Goal: Use online tool/utility: Utilize a website feature to perform a specific function

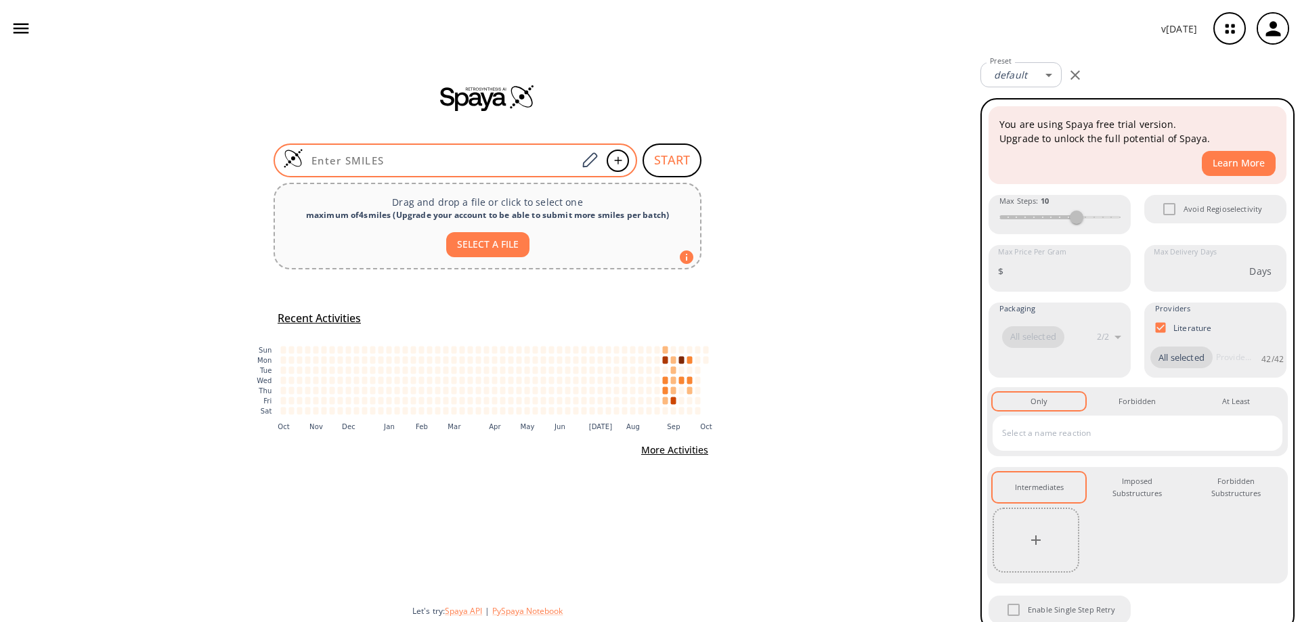
click at [464, 153] on div at bounding box center [456, 161] width 364 height 34
paste input "BrC1=C(P(C)(C)=O)C(F)=C(CN)C(F)=C1"
type input "BrC1=C(P(C)(C)=O)C(F)=C(CN)C(F)=C1"
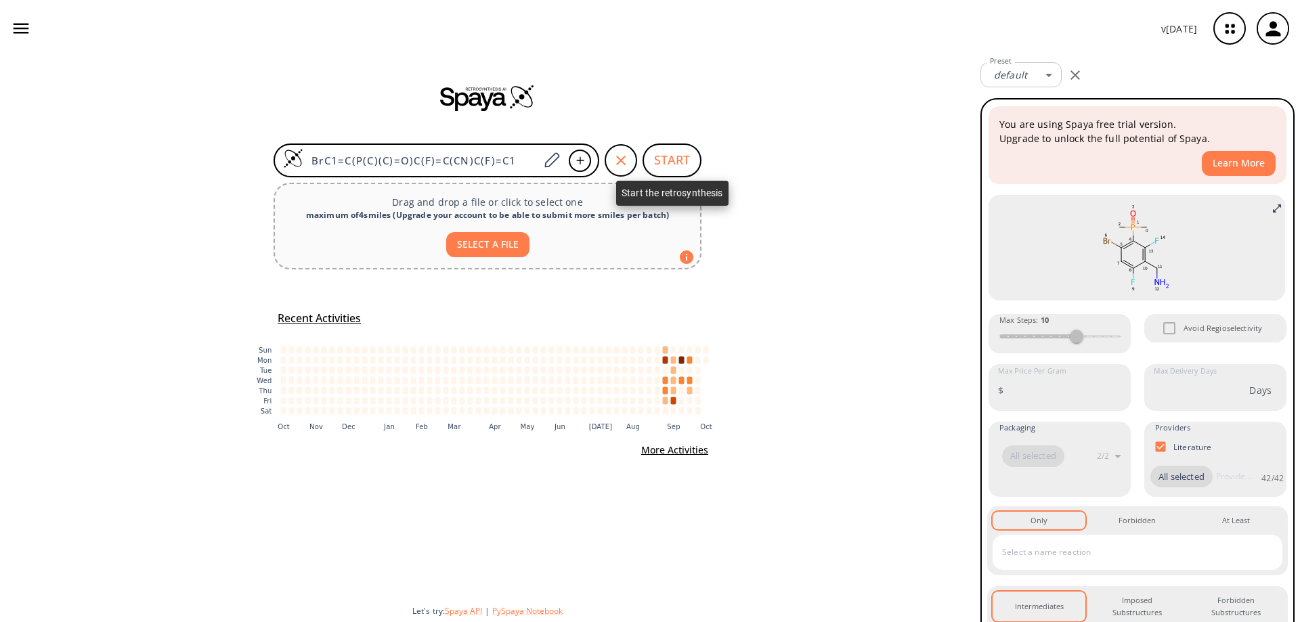
click at [678, 163] on button "START" at bounding box center [671, 161] width 59 height 34
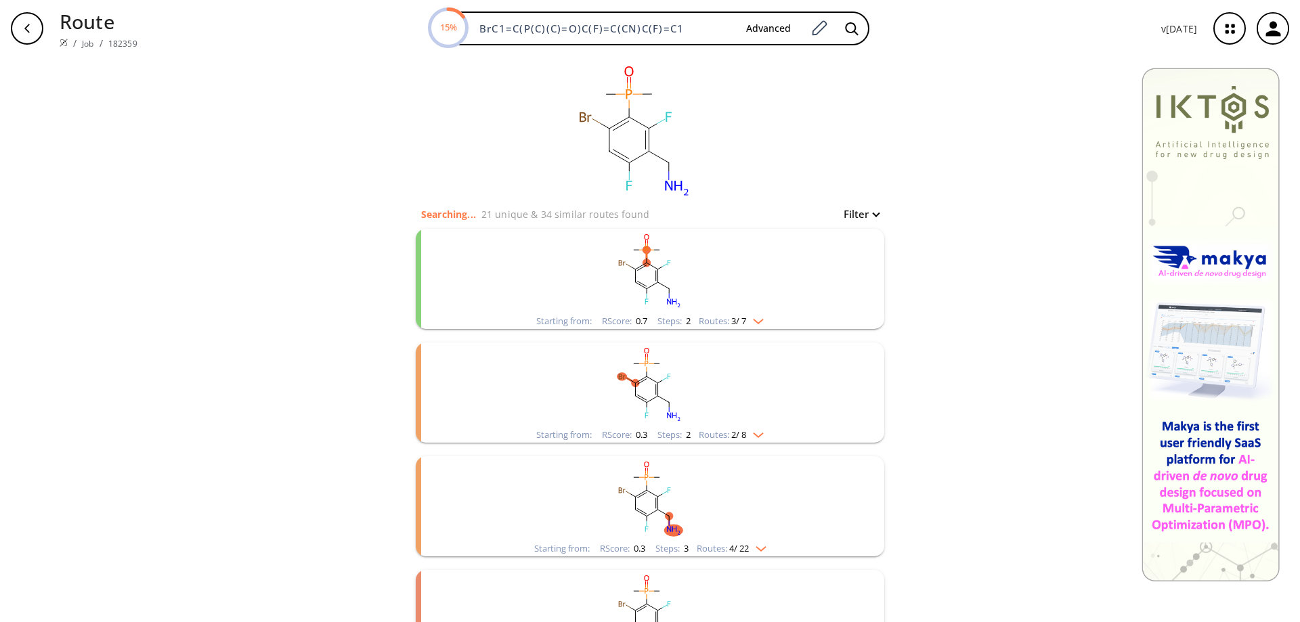
click at [637, 273] on rect "clusters" at bounding box center [650, 271] width 352 height 85
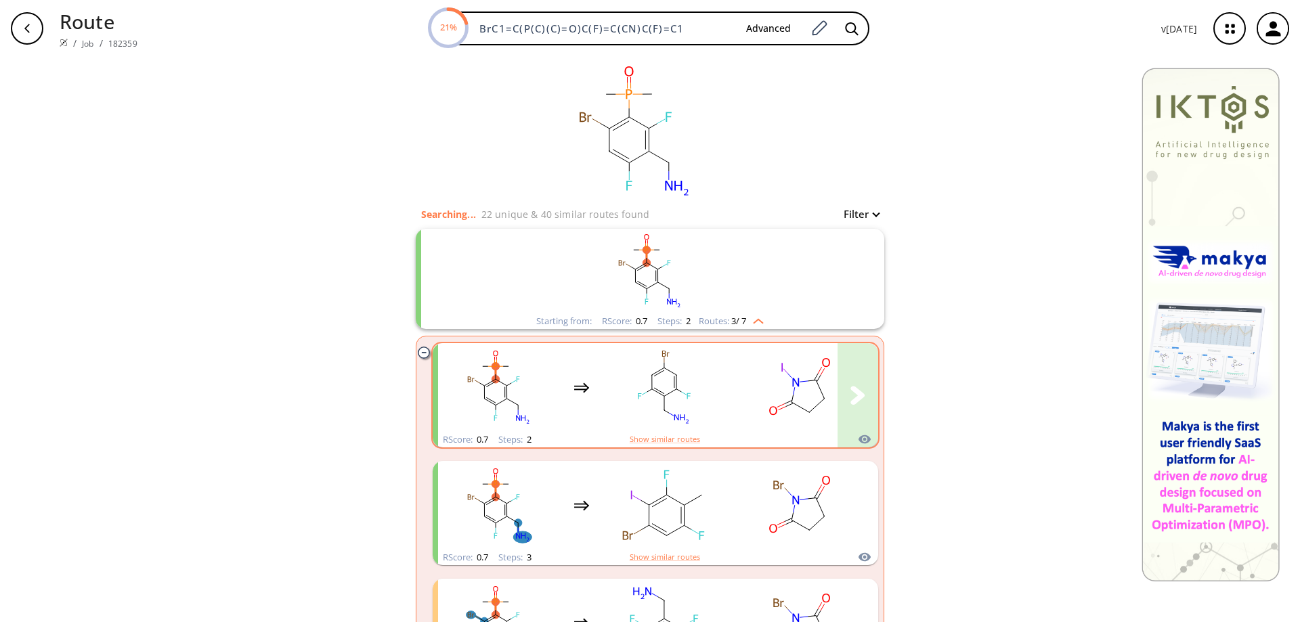
click at [661, 385] on rect "clusters" at bounding box center [664, 387] width 122 height 85
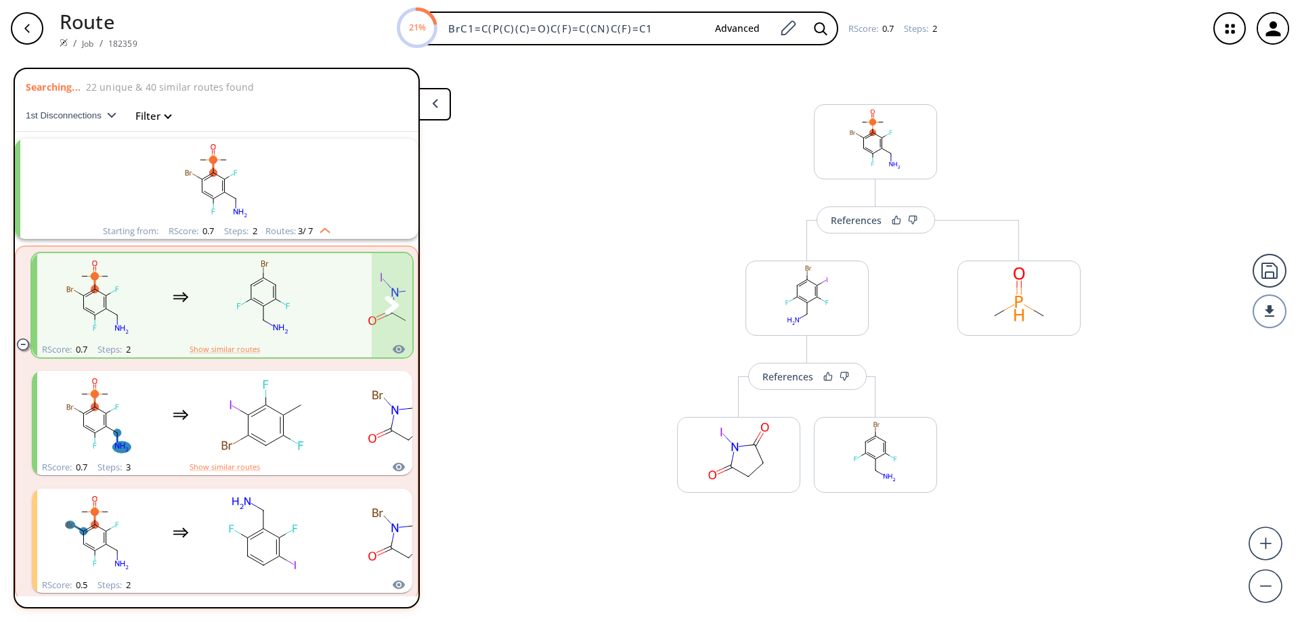
scroll to position [31, 0]
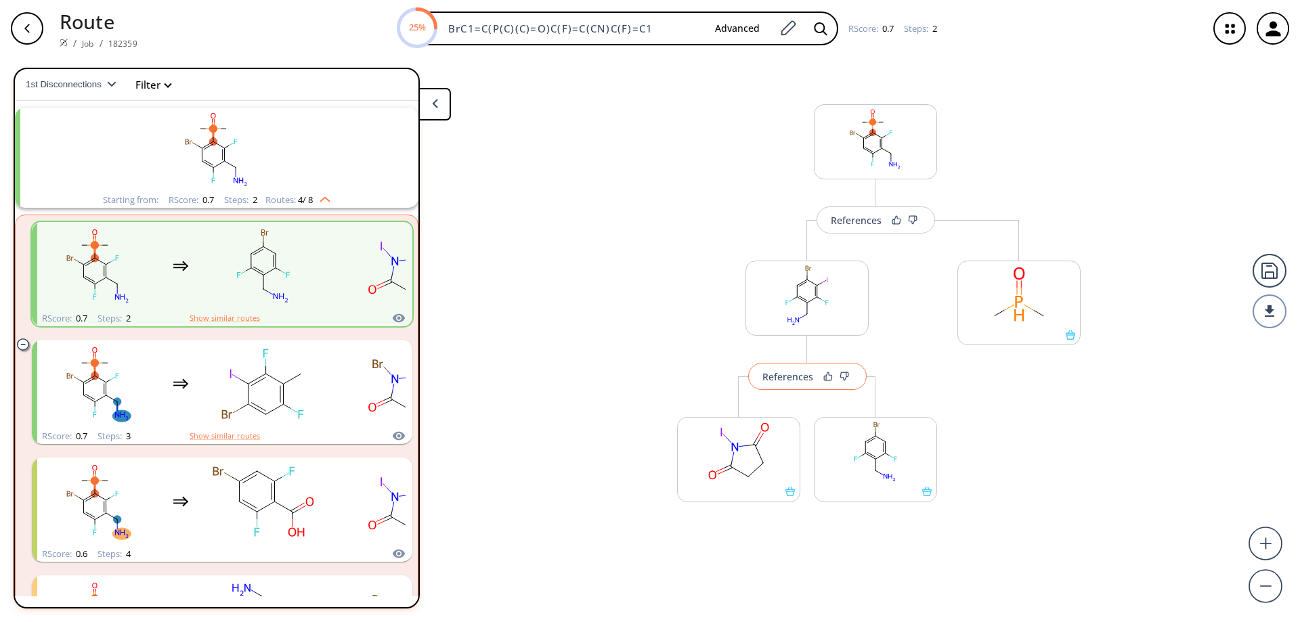
click at [795, 379] on div "References" at bounding box center [787, 376] width 51 height 9
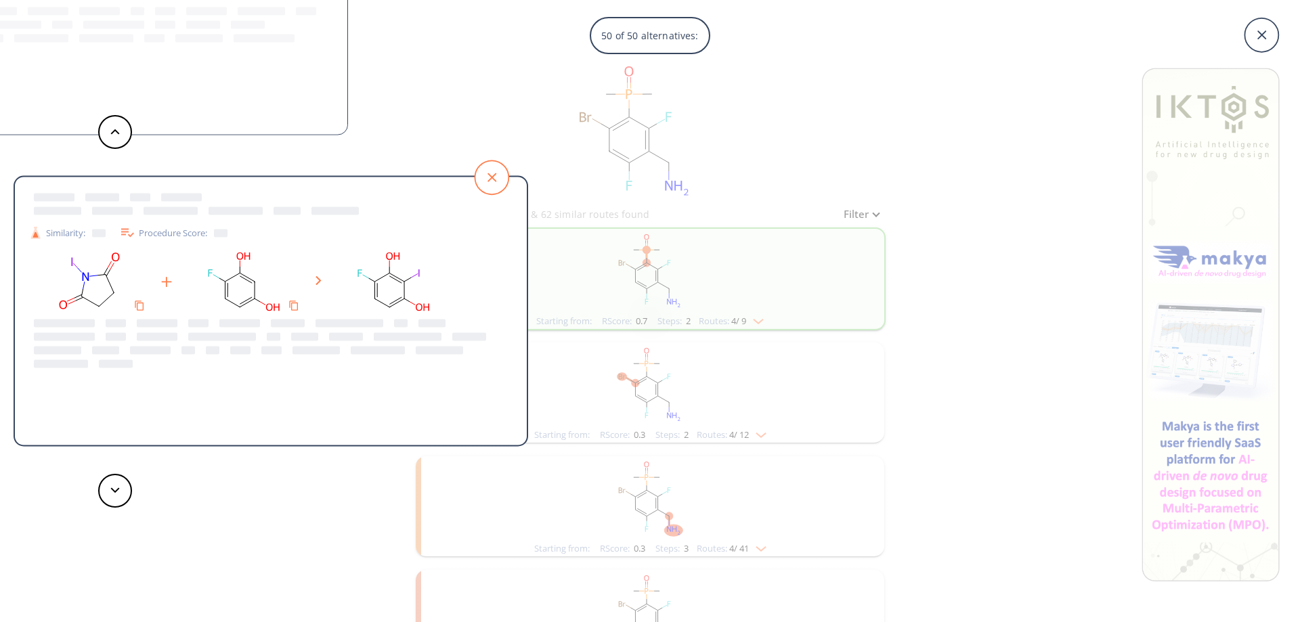
click at [496, 177] on icon at bounding box center [492, 177] width 34 height 34
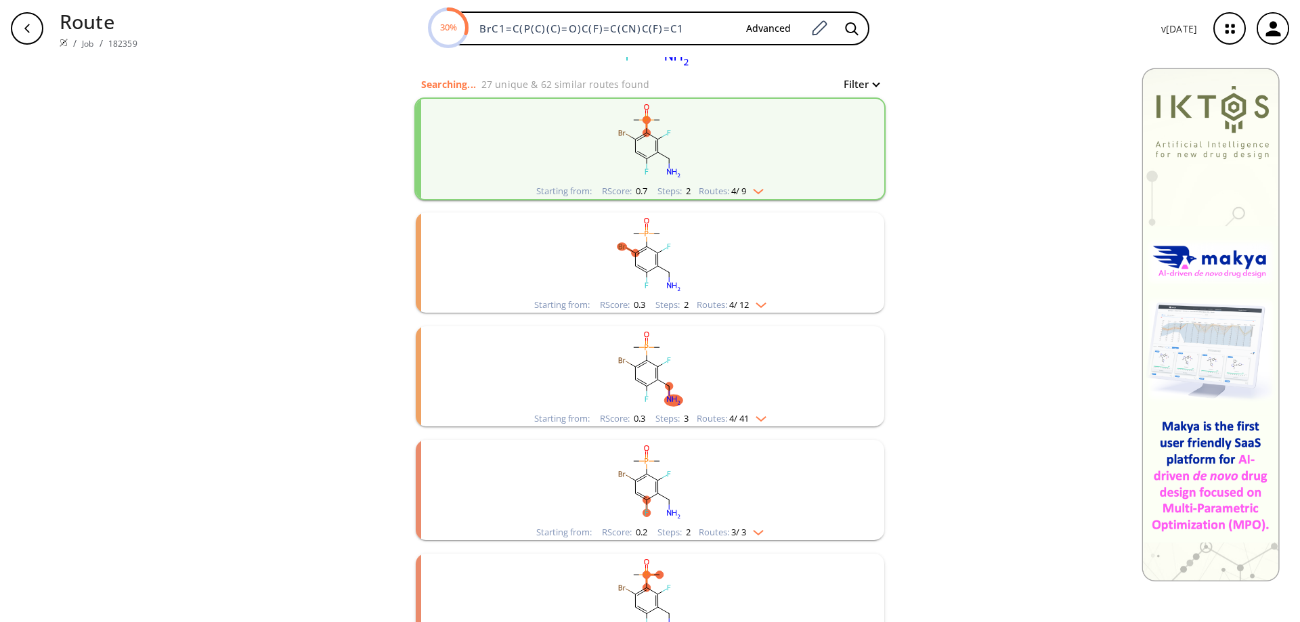
scroll to position [135, 0]
click at [642, 268] on ellipse "clusters" at bounding box center [645, 266] width 7 height 7
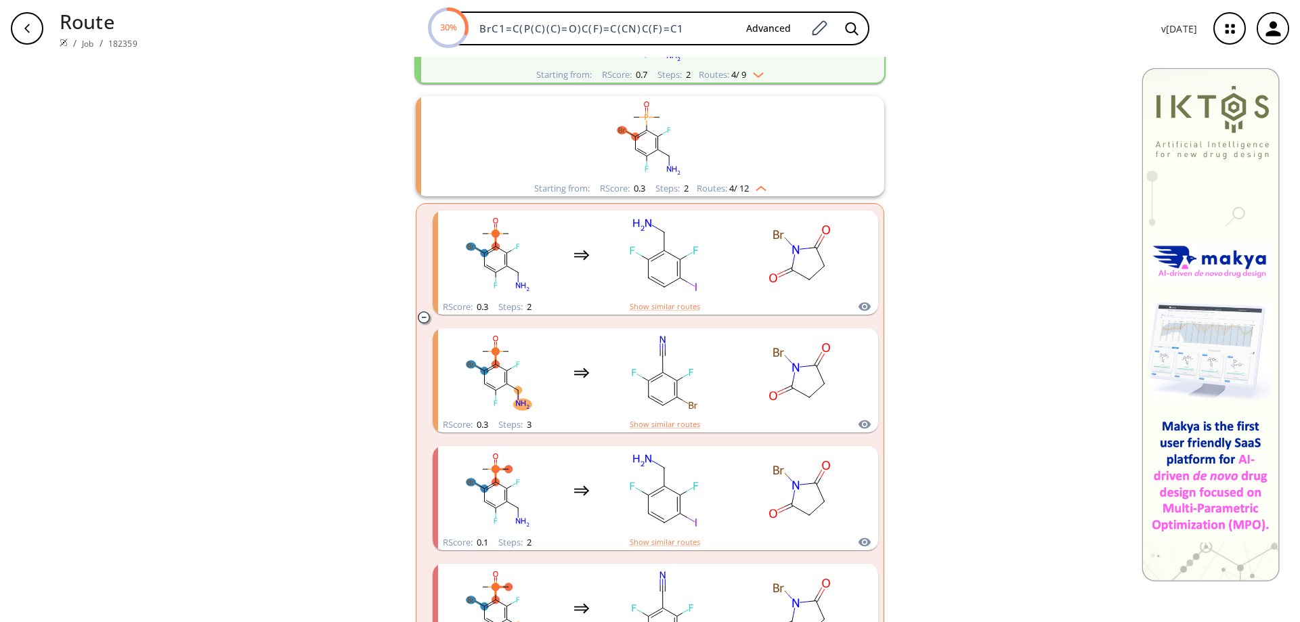
scroll to position [271, 0]
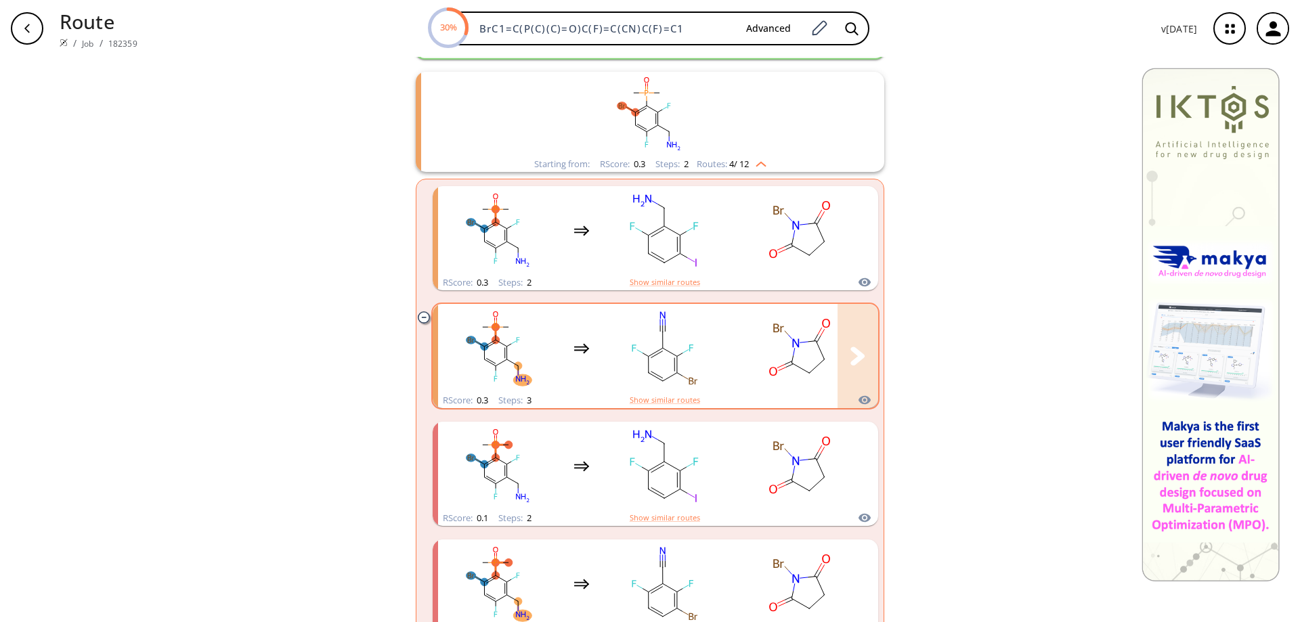
click at [652, 364] on rect "clusters" at bounding box center [664, 348] width 122 height 85
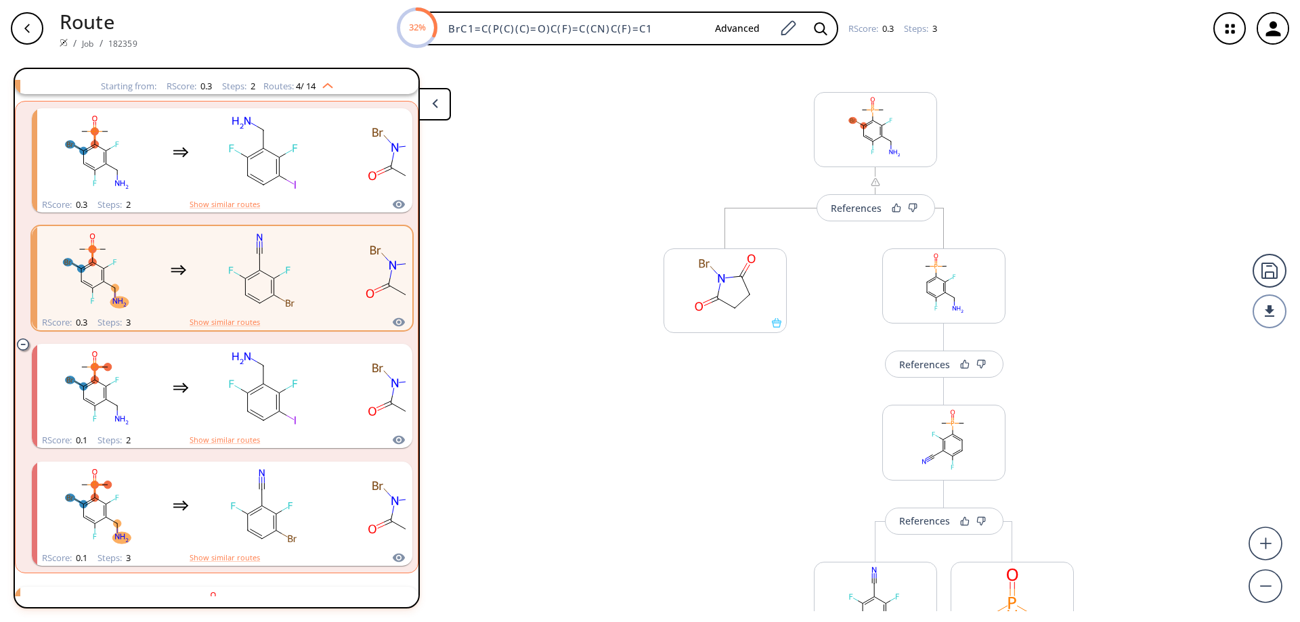
scroll to position [11, 0]
click at [864, 217] on button "References" at bounding box center [875, 209] width 118 height 27
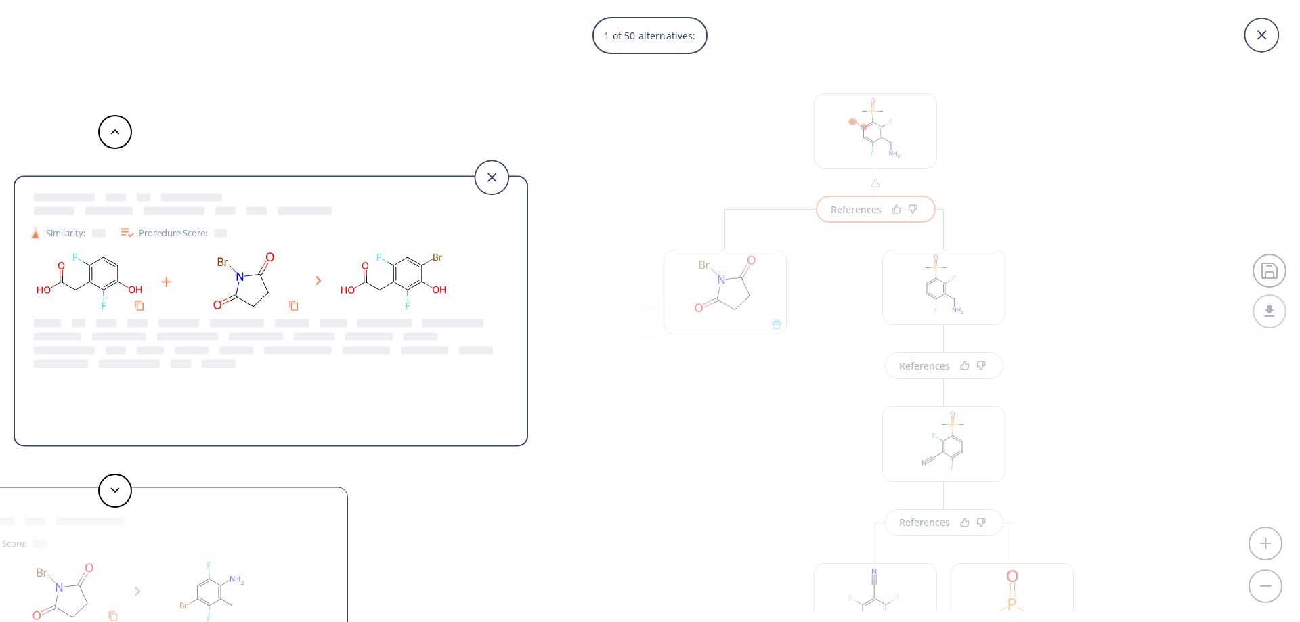
drag, startPoint x: 489, startPoint y: 175, endPoint x: 499, endPoint y: 175, distance: 10.2
click at [491, 175] on icon at bounding box center [492, 177] width 43 height 43
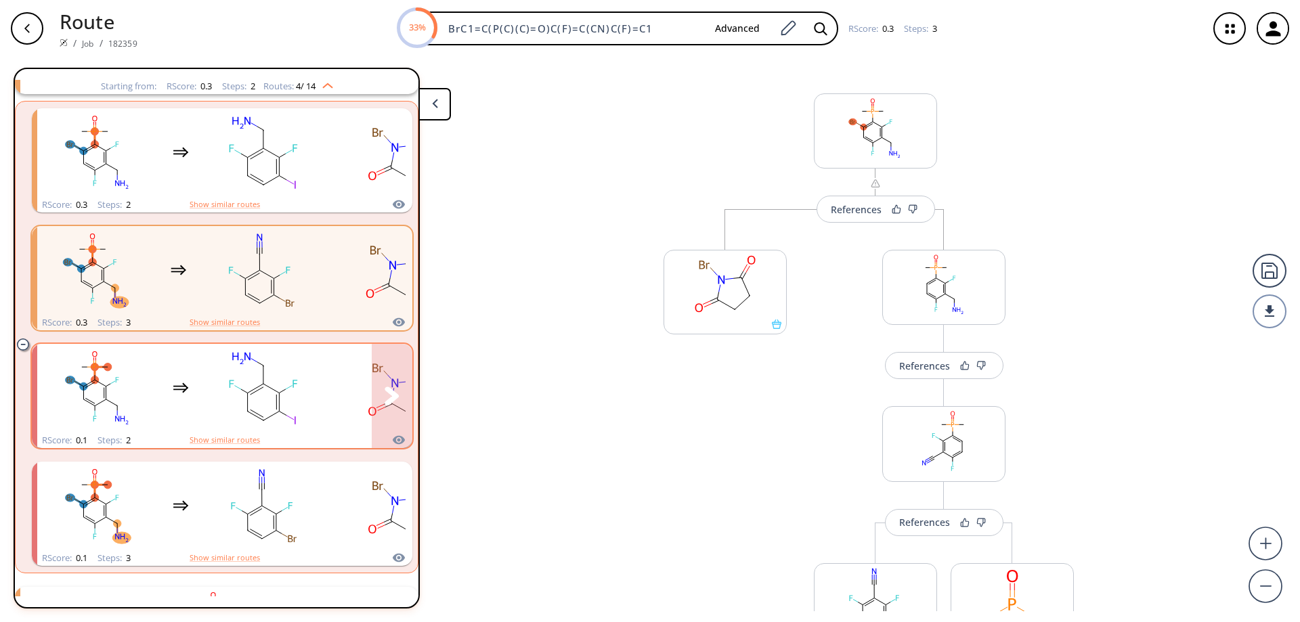
click at [272, 392] on rect "clusters" at bounding box center [263, 388] width 122 height 85
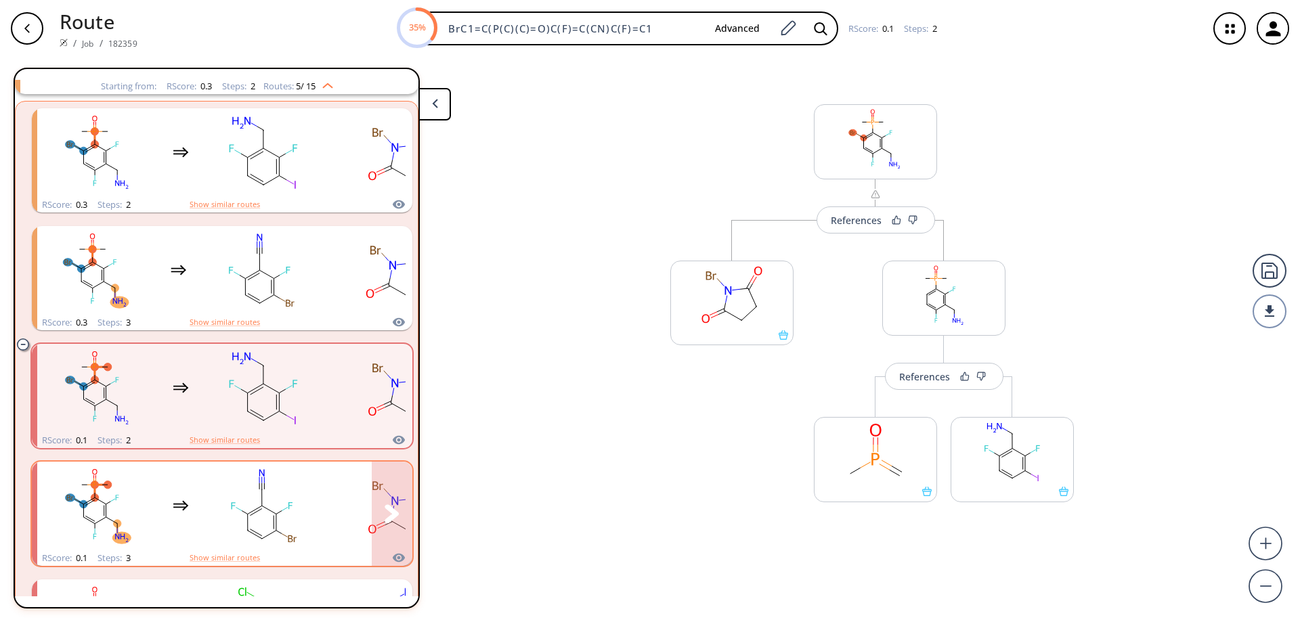
click at [277, 523] on rect "clusters" at bounding box center [263, 506] width 122 height 85
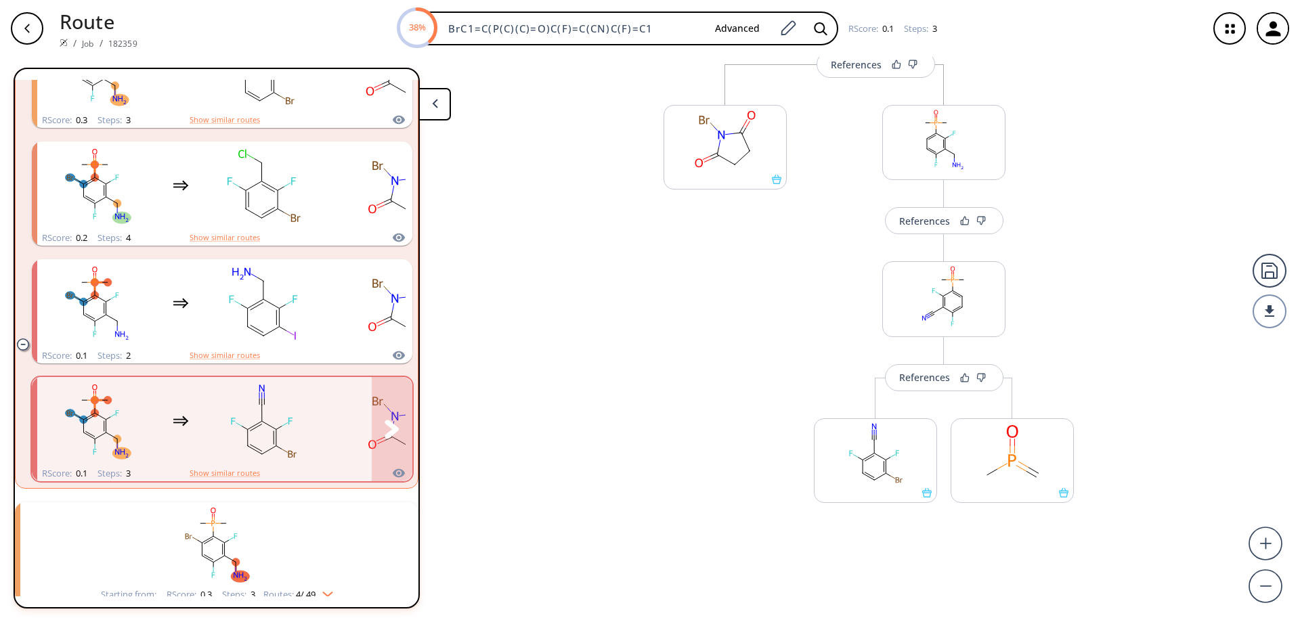
scroll to position [462, 0]
click at [250, 429] on ellipse "clusters" at bounding box center [247, 429] width 10 height 10
click at [266, 437] on rect "clusters" at bounding box center [263, 420] width 122 height 85
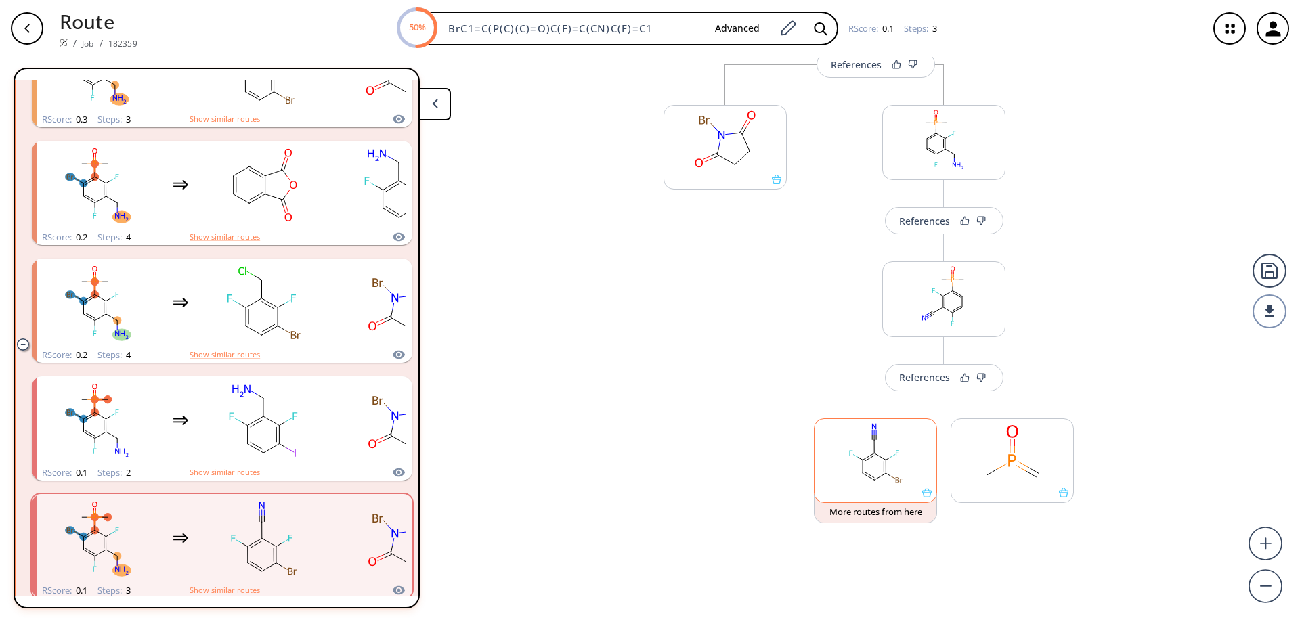
click at [922, 494] on icon at bounding box center [926, 492] width 9 height 9
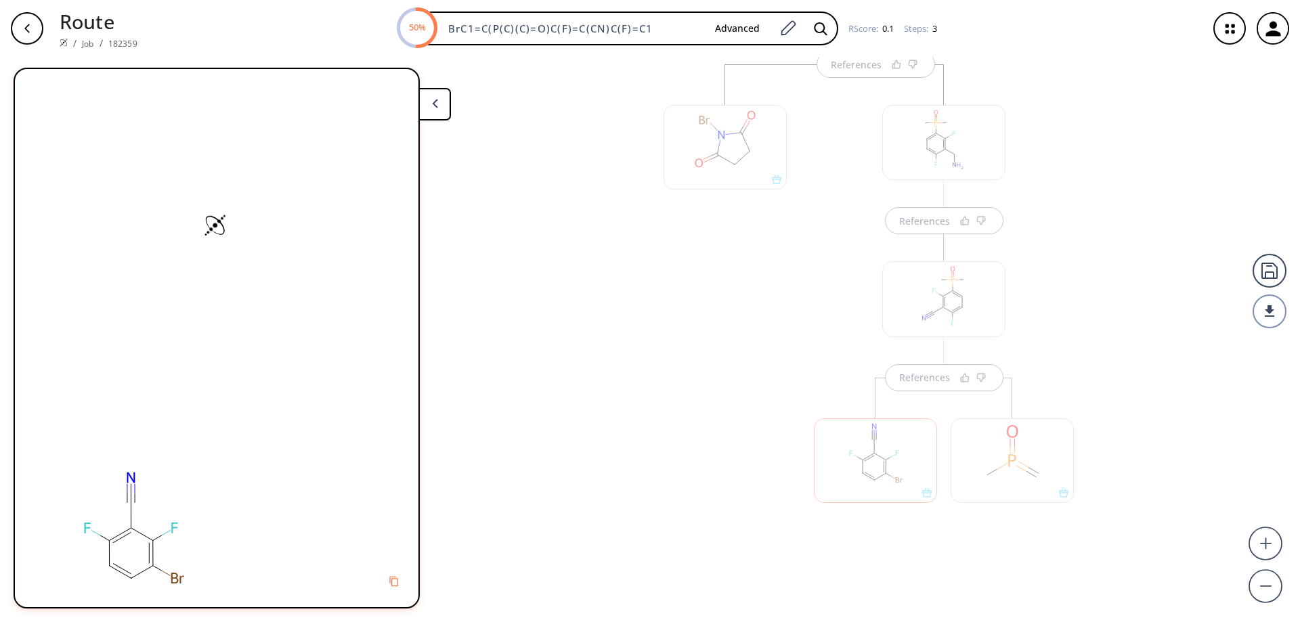
scroll to position [0, 0]
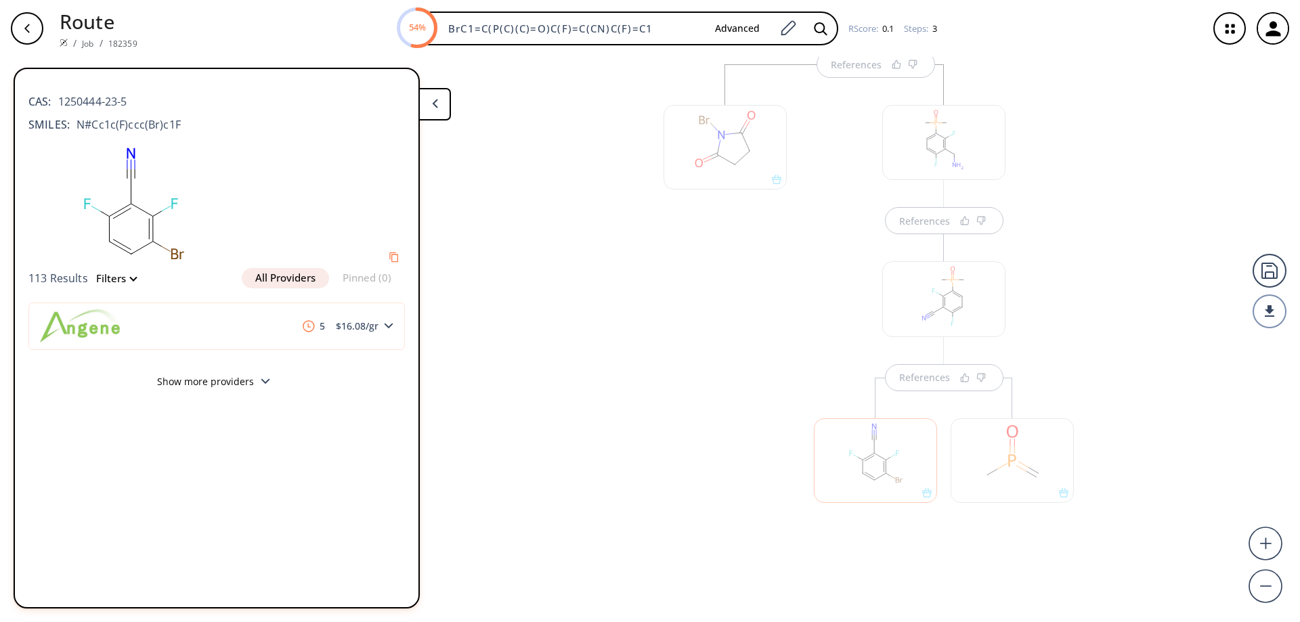
click at [435, 108] on icon at bounding box center [435, 103] width 6 height 9
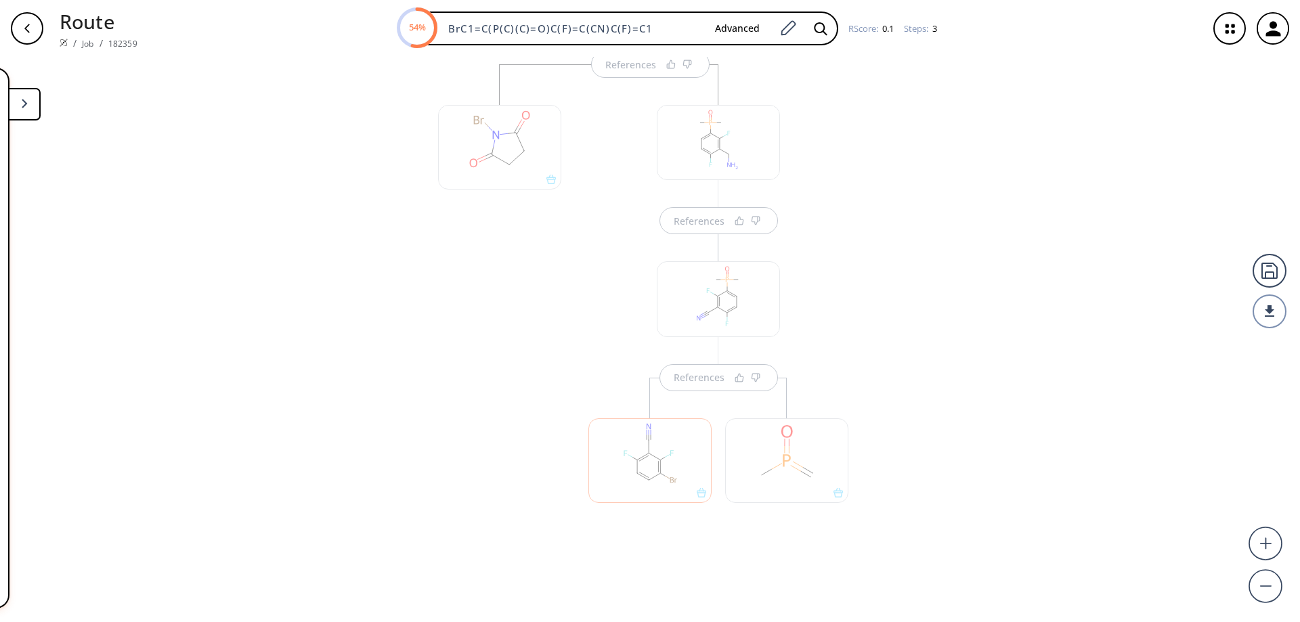
click at [29, 109] on button at bounding box center [24, 104] width 32 height 32
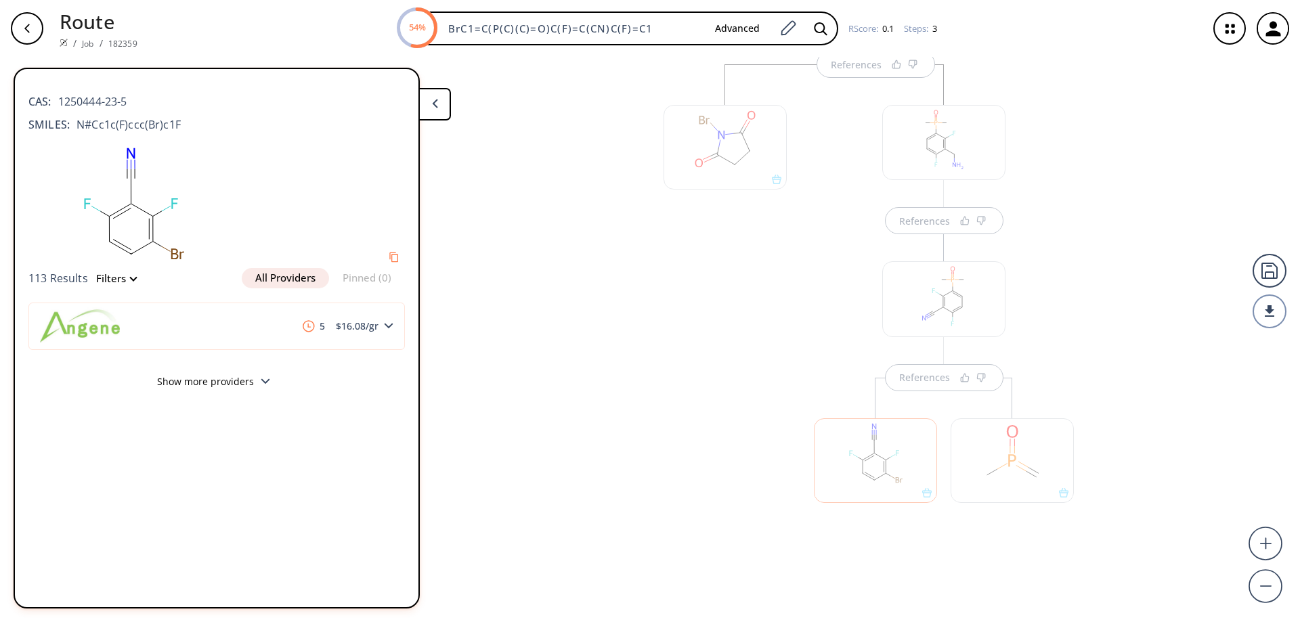
click at [496, 141] on div "References References References" at bounding box center [650, 334] width 1300 height 554
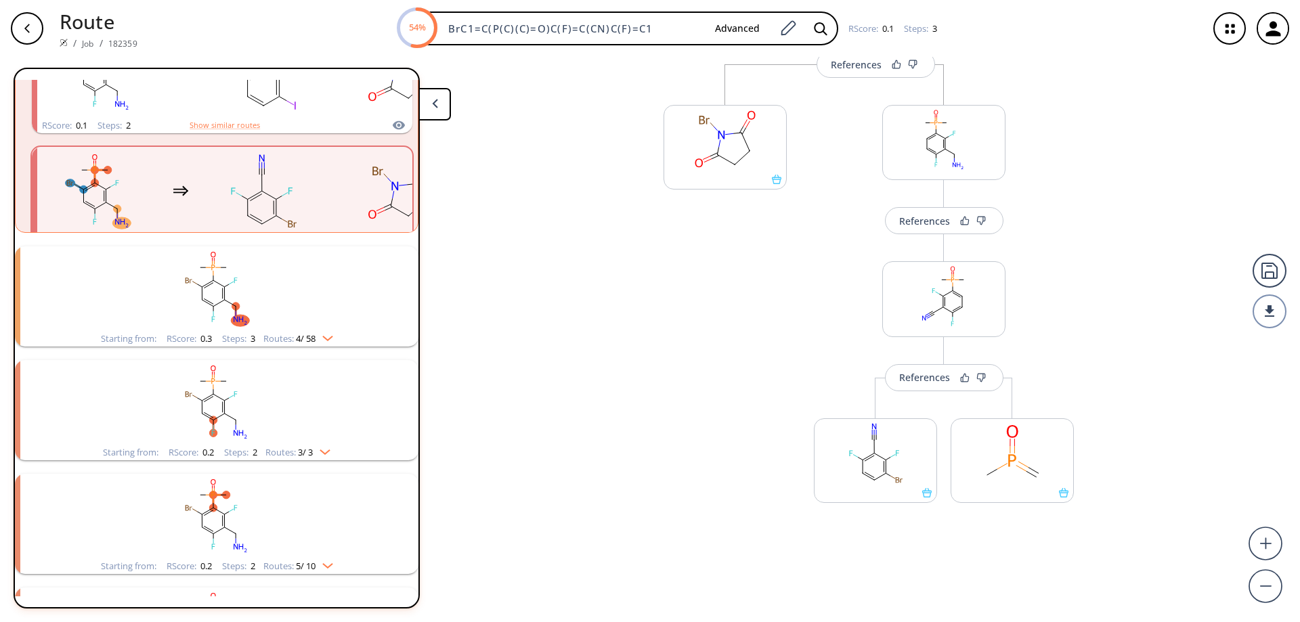
scroll to position [1114, 0]
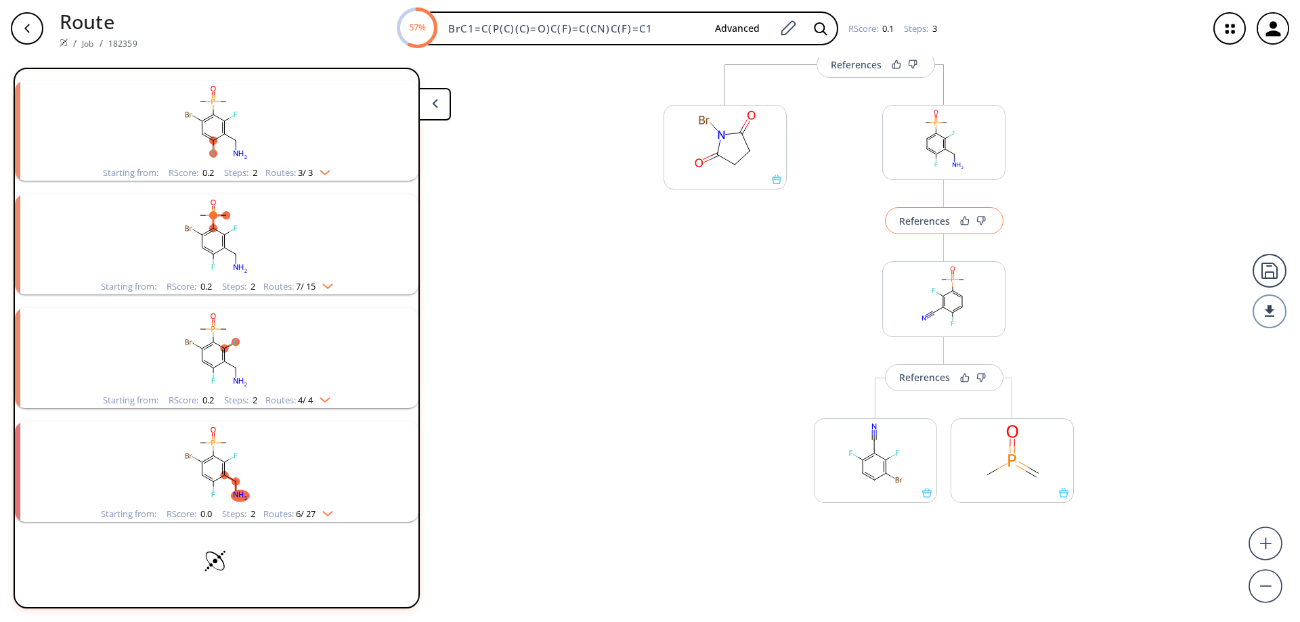
click at [925, 217] on div "References" at bounding box center [924, 221] width 51 height 9
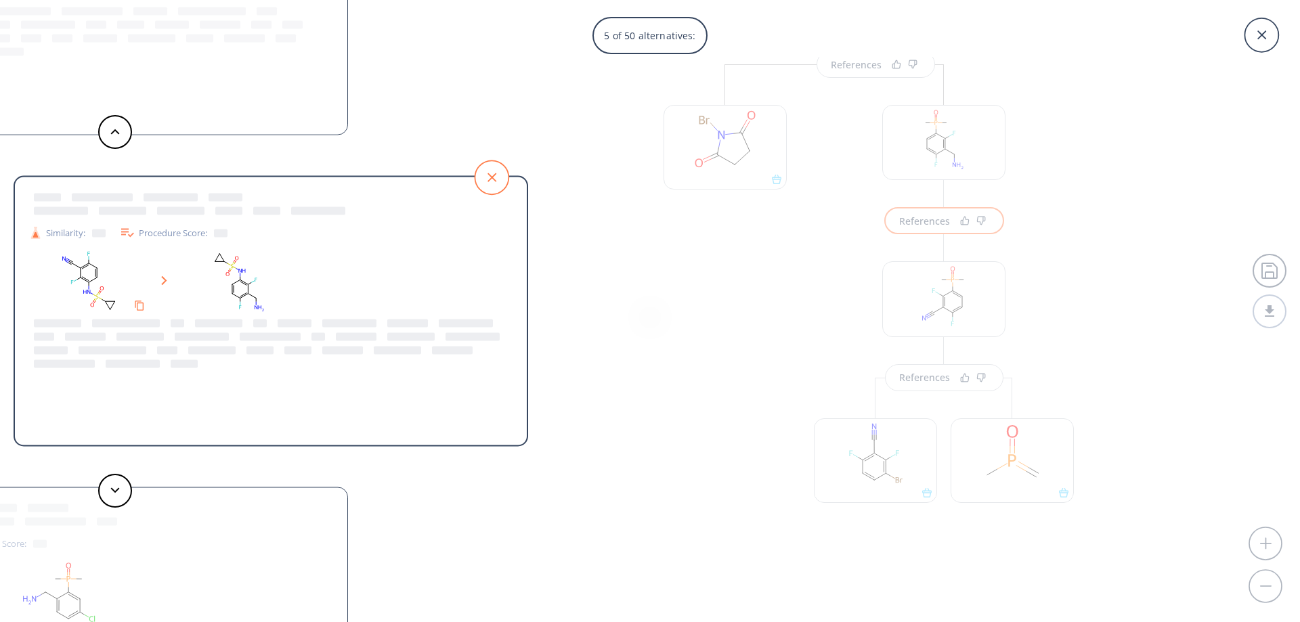
click at [487, 181] on icon at bounding box center [492, 177] width 34 height 34
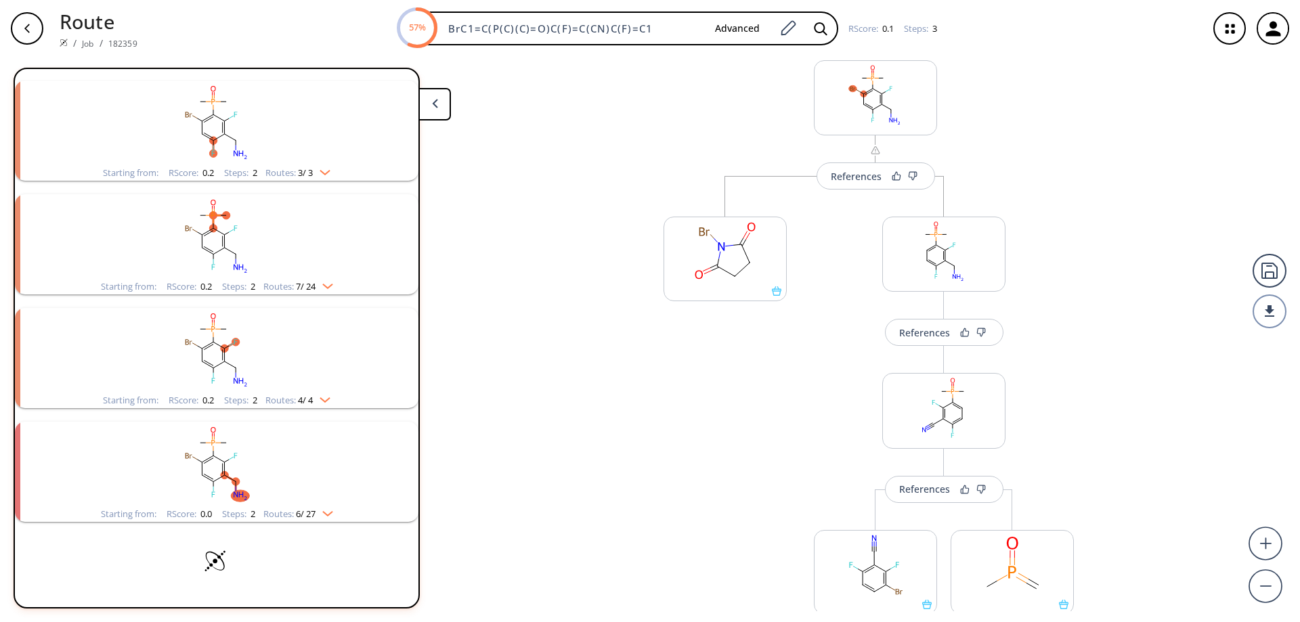
scroll to position [20, 0]
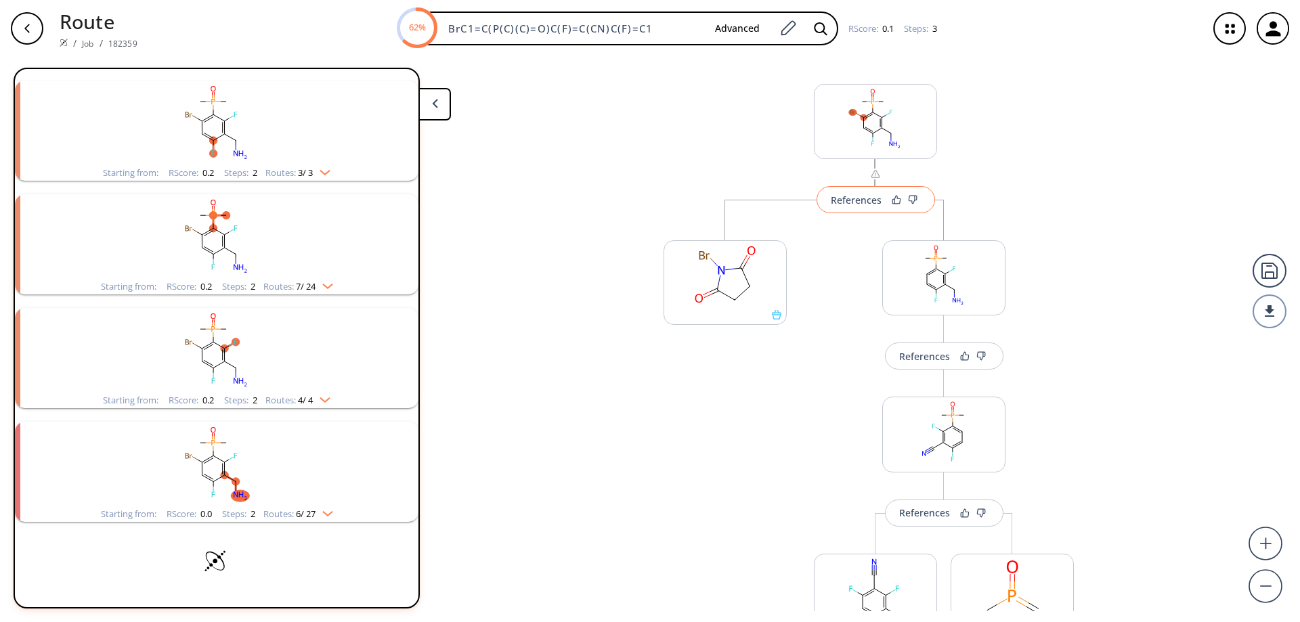
click at [858, 202] on div "References" at bounding box center [856, 200] width 51 height 9
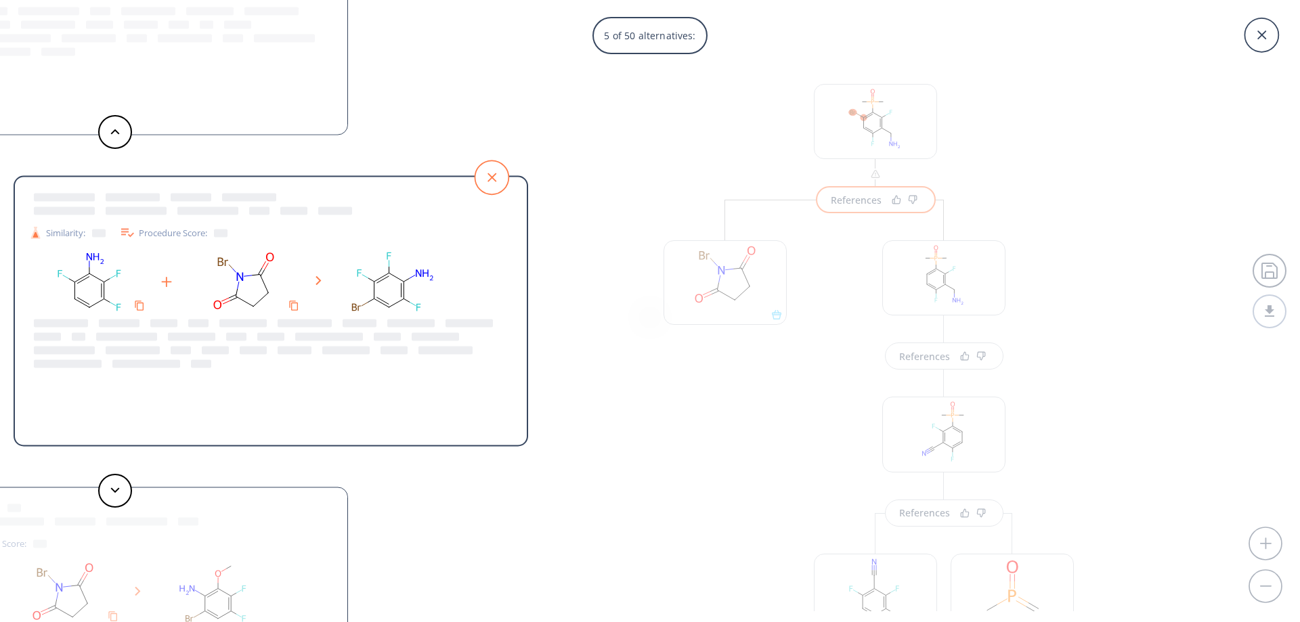
click at [496, 170] on icon at bounding box center [492, 177] width 34 height 34
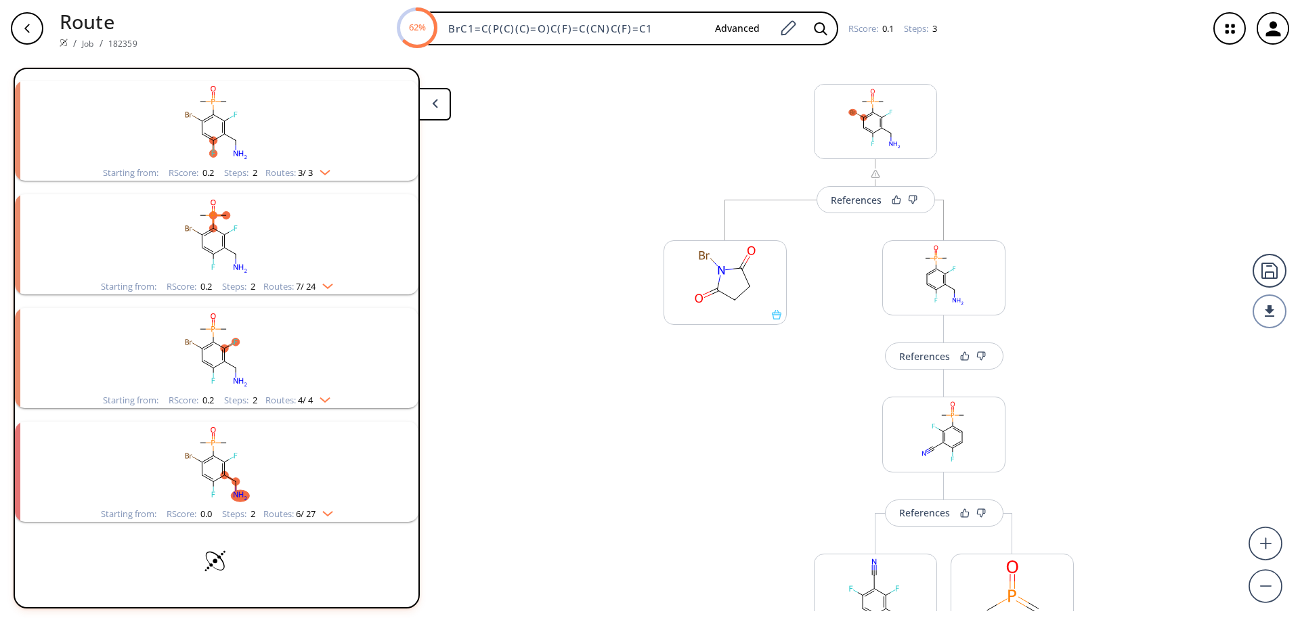
click at [24, 31] on icon "button" at bounding box center [27, 28] width 11 height 11
click at [443, 108] on button at bounding box center [434, 104] width 32 height 32
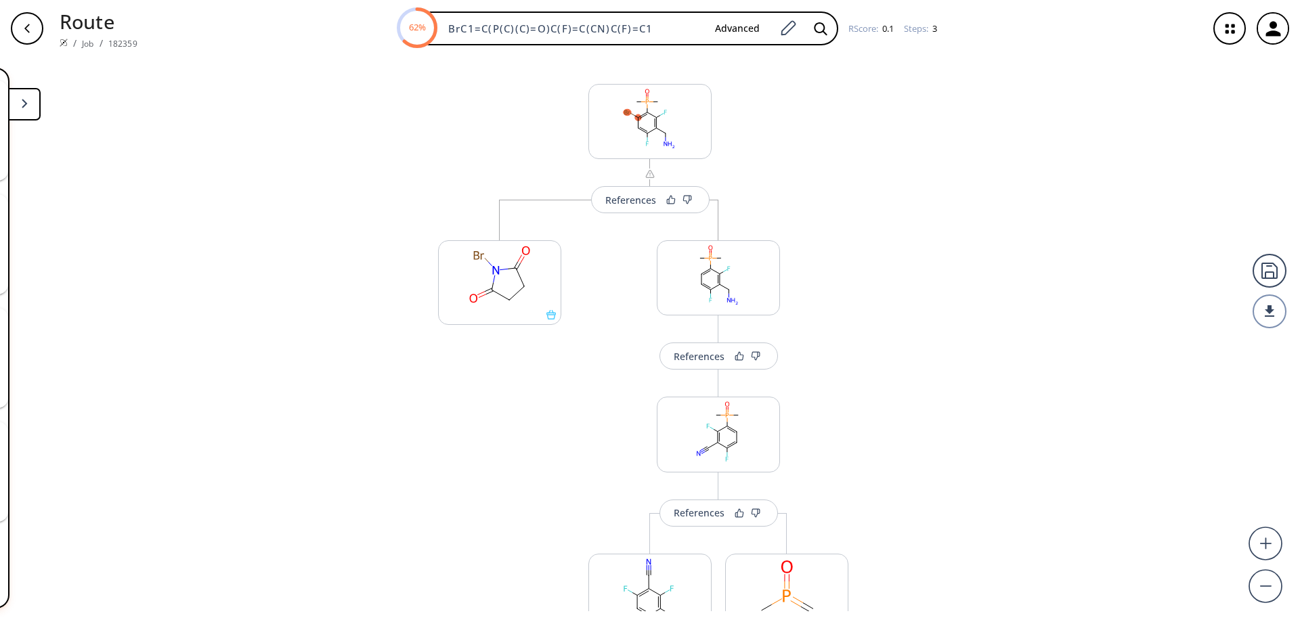
click at [28, 28] on icon "button" at bounding box center [27, 28] width 11 height 11
click at [35, 113] on button at bounding box center [24, 104] width 32 height 32
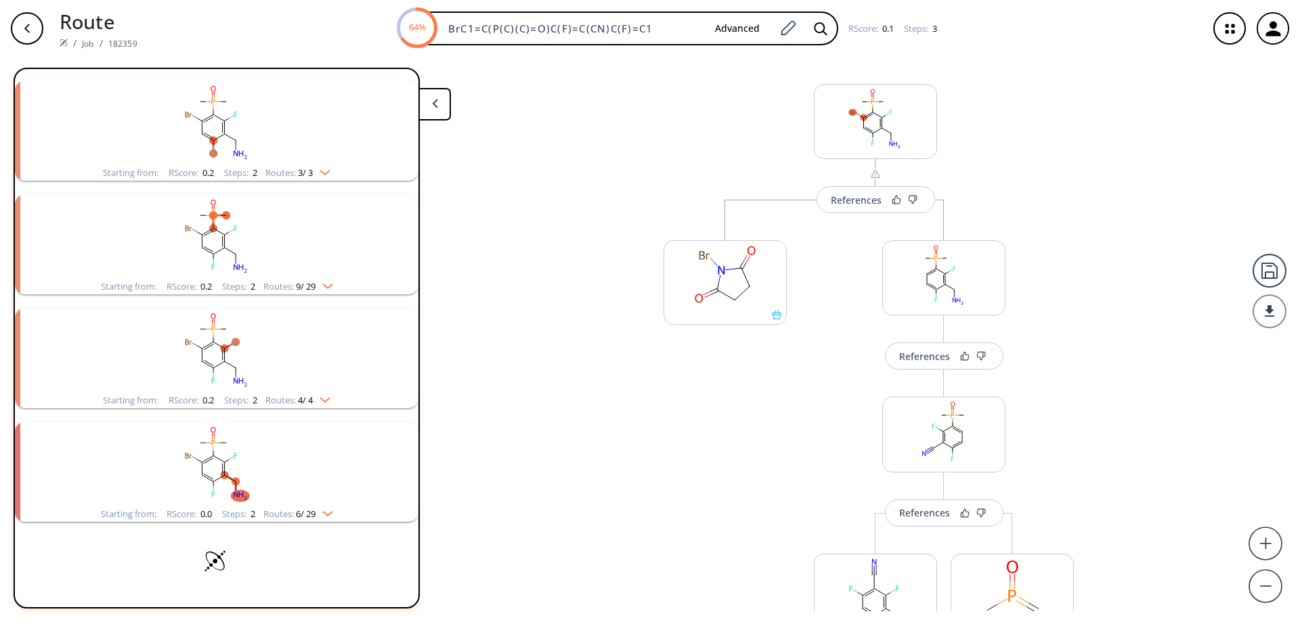
click at [29, 37] on div "button" at bounding box center [27, 28] width 32 height 32
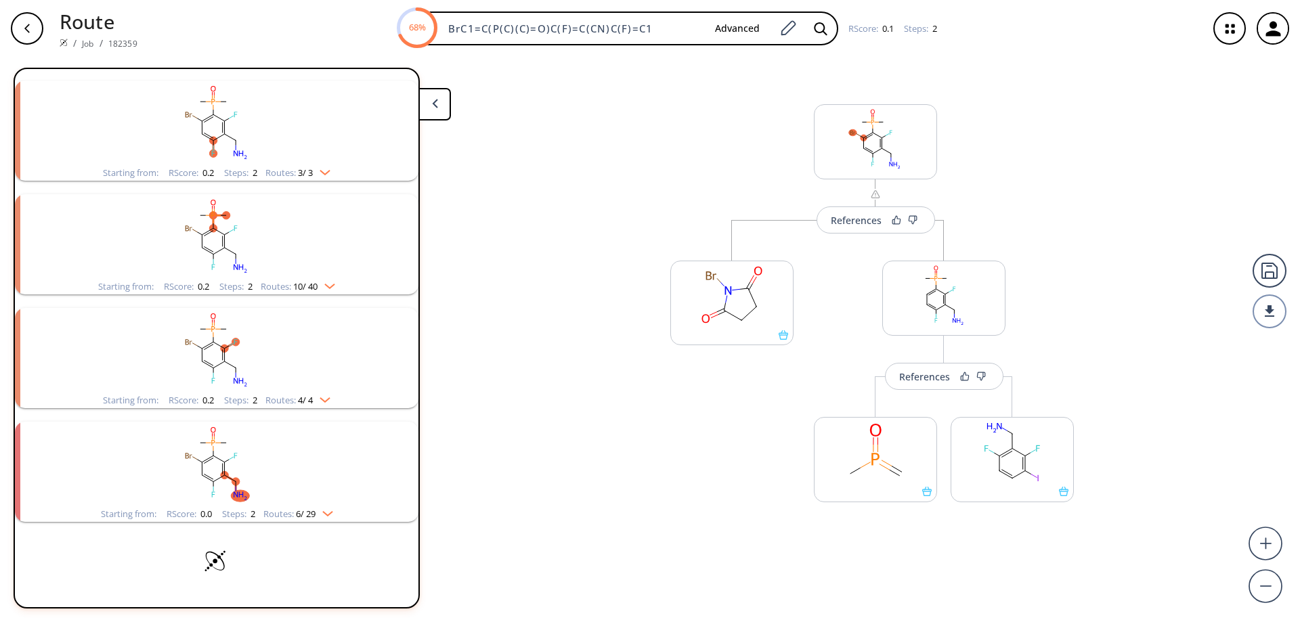
click at [209, 471] on rect "clusters" at bounding box center [217, 464] width 352 height 85
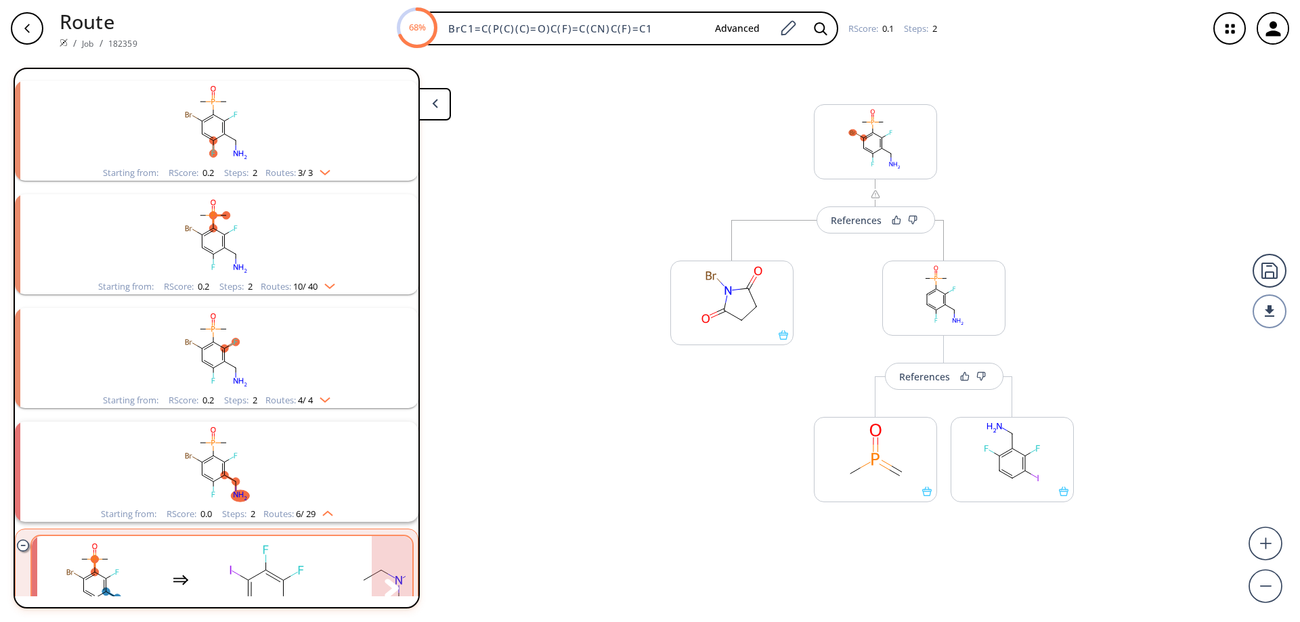
click at [313, 574] on rect "clusters" at bounding box center [263, 580] width 122 height 85
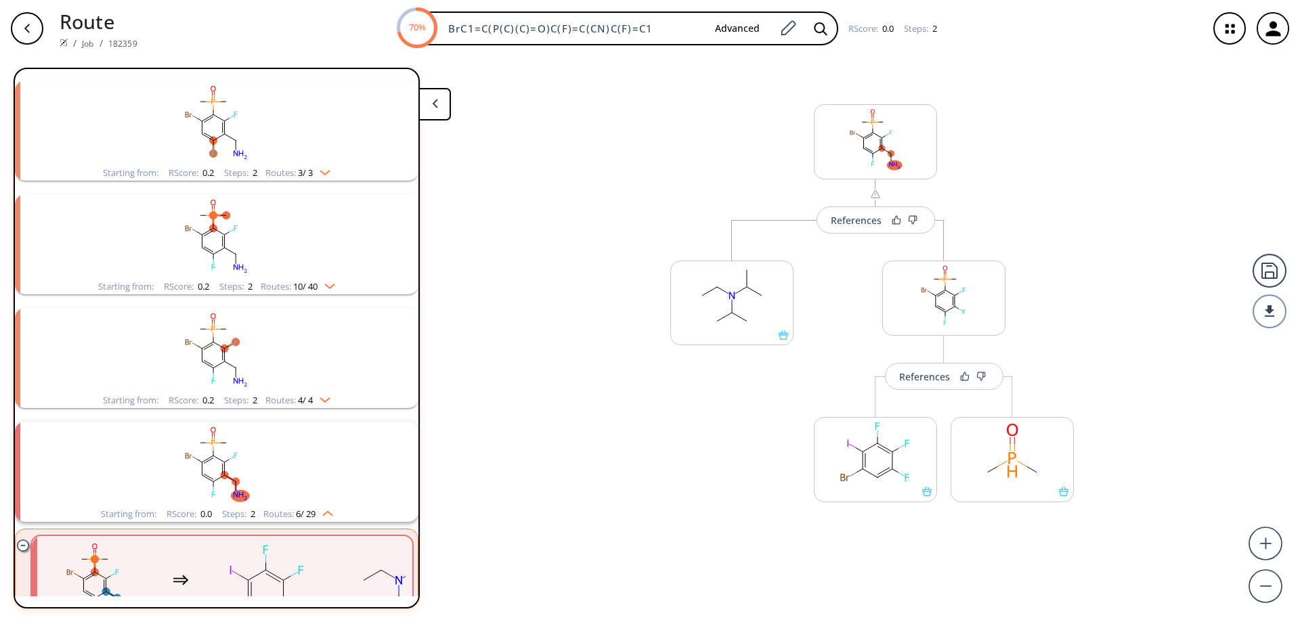
click at [418, 412] on div "Searching... 43 unique & 168 similar routes found 1st Disconnections Filter cle…" at bounding box center [217, 338] width 406 height 541
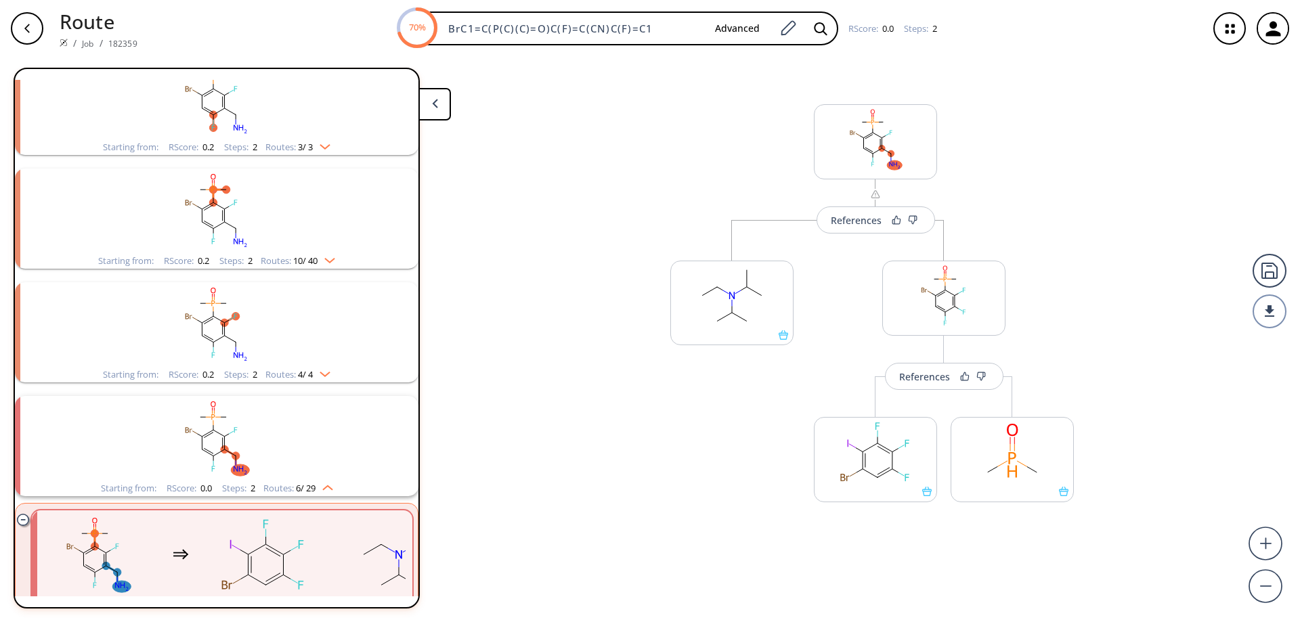
scroll to position [1130, 0]
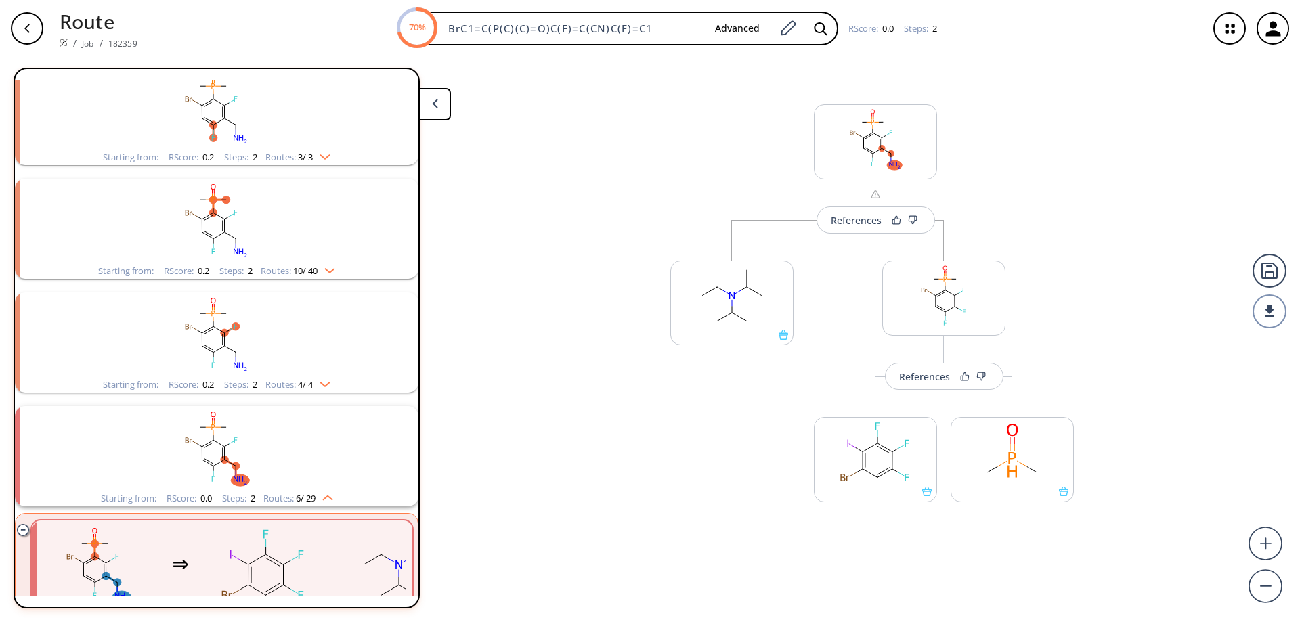
click at [198, 331] on ellipse "clusters" at bounding box center [201, 332] width 7 height 7
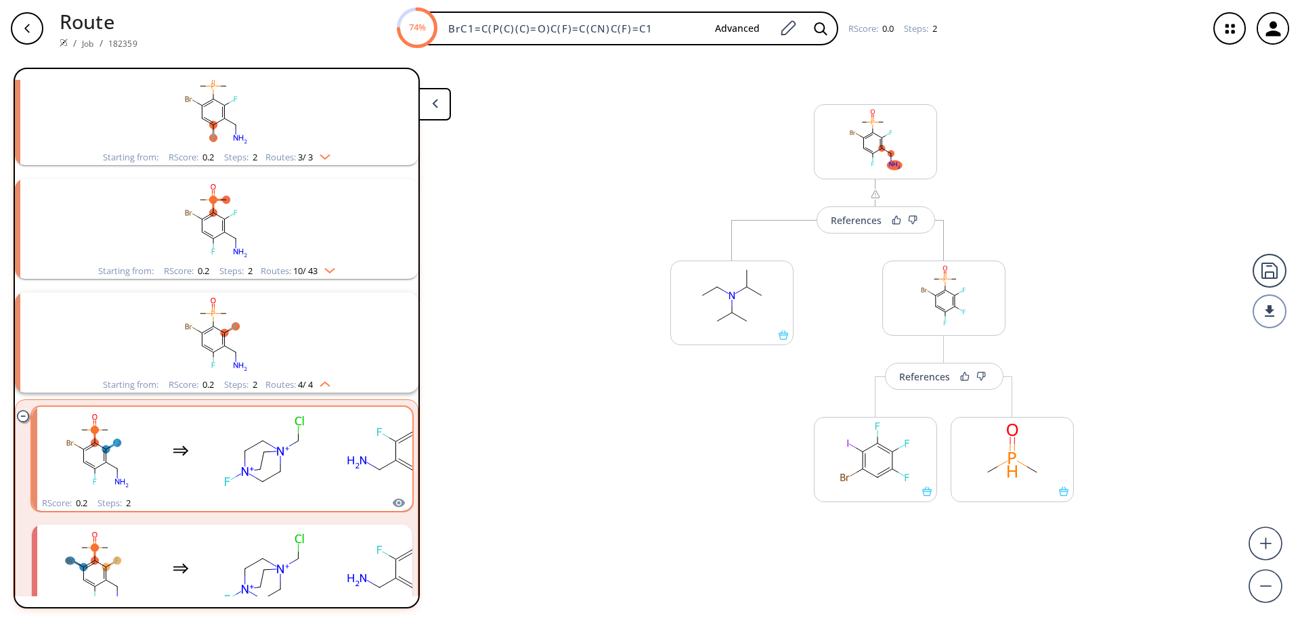
click at [274, 451] on rect "clusters" at bounding box center [263, 451] width 122 height 85
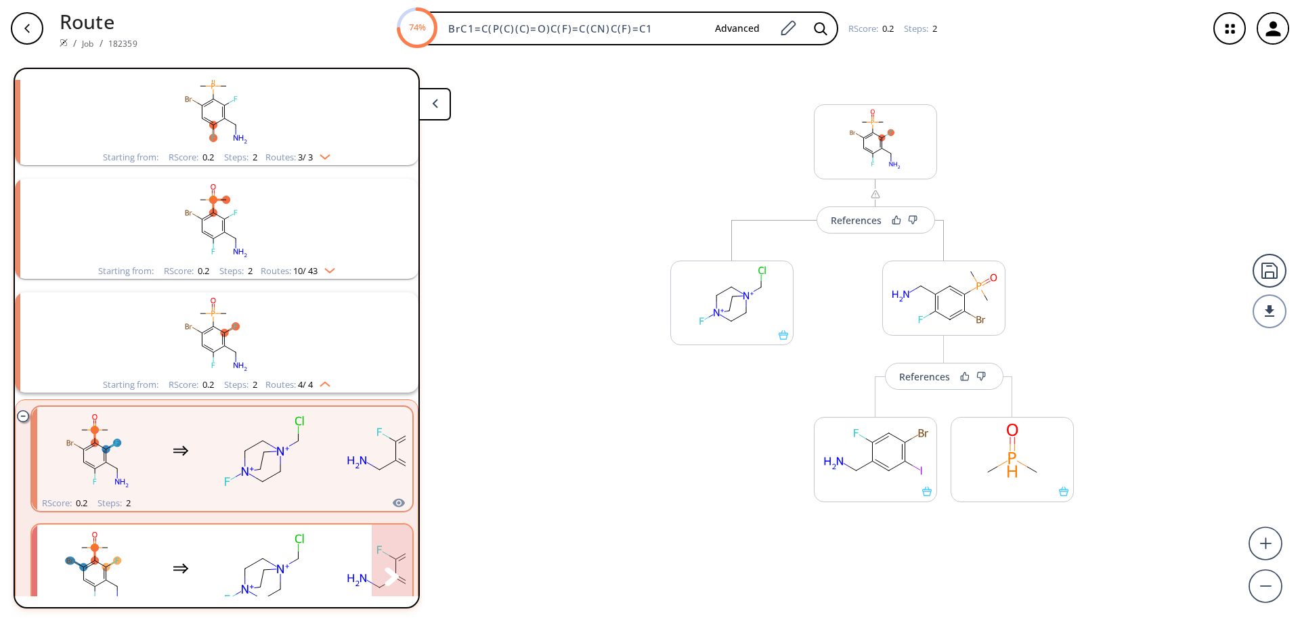
click at [218, 565] on rect "clusters" at bounding box center [263, 569] width 122 height 85
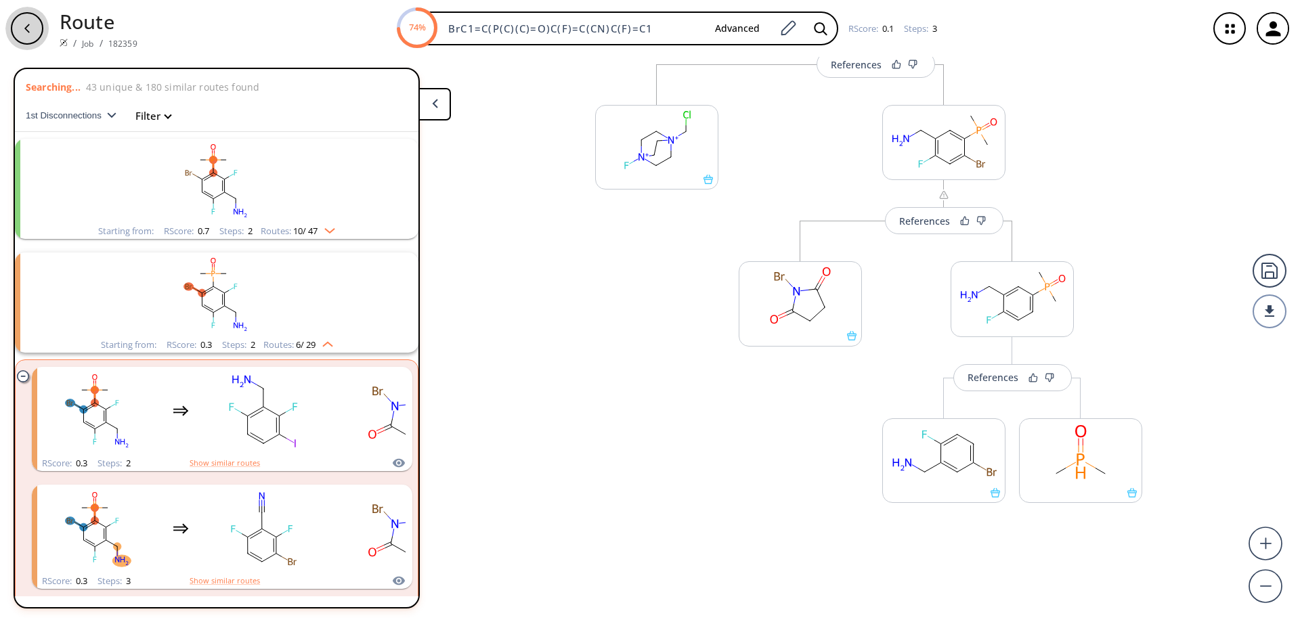
click at [34, 34] on div "button" at bounding box center [27, 28] width 32 height 32
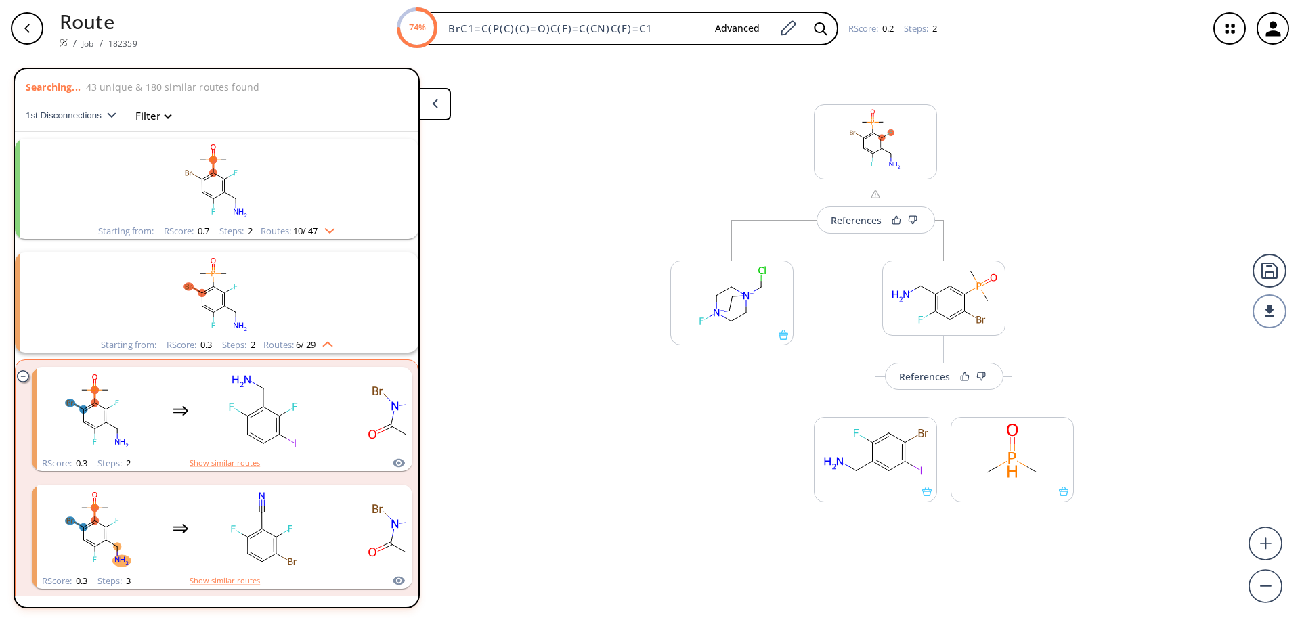
click at [644, 118] on div "References More routes from here More routes from here References More routes f…" at bounding box center [650, 334] width 1300 height 554
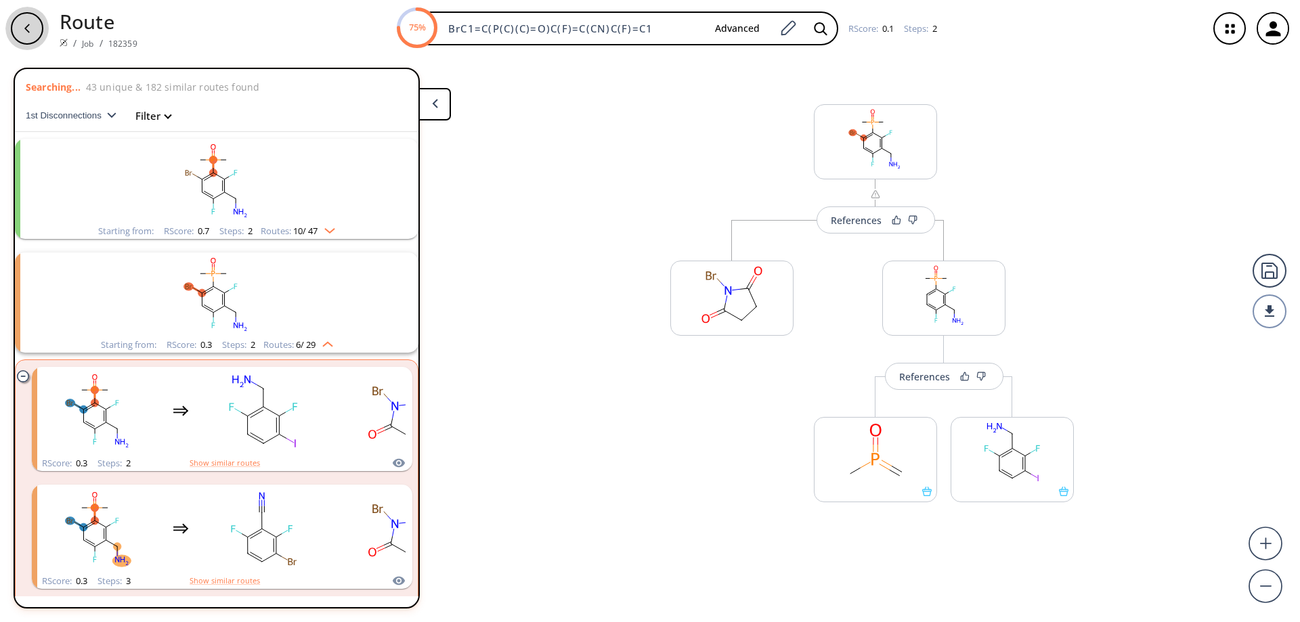
click at [21, 27] on div "button" at bounding box center [27, 28] width 32 height 32
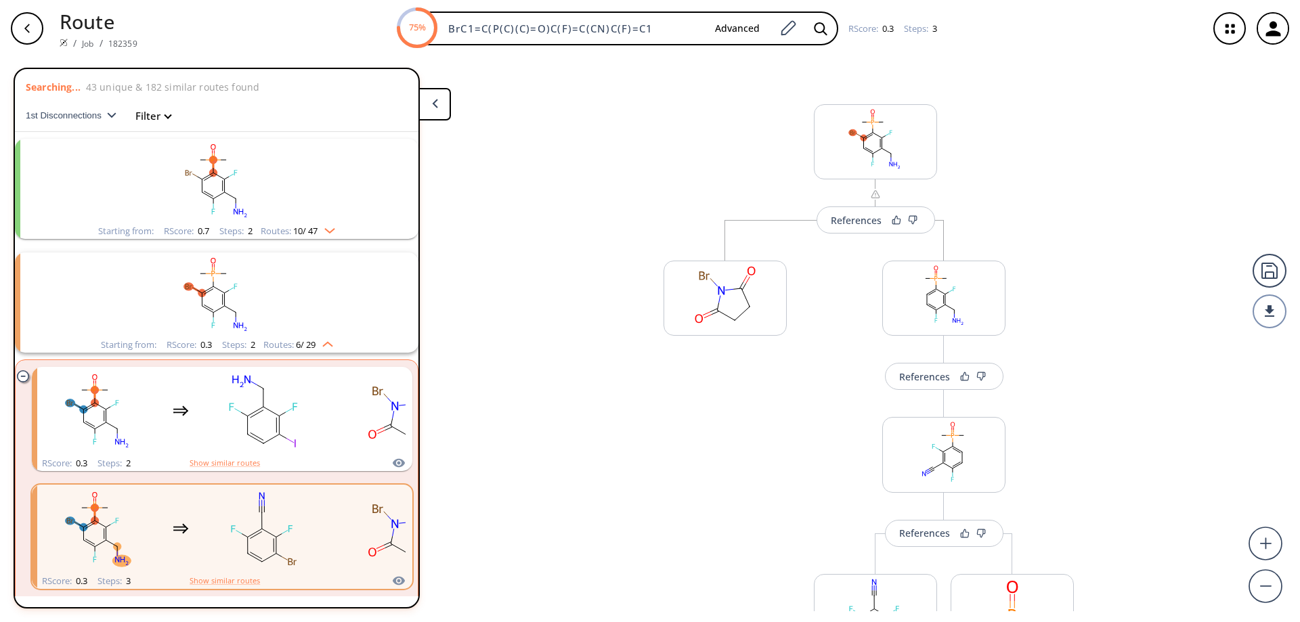
drag, startPoint x: 430, startPoint y: 100, endPoint x: 403, endPoint y: 99, distance: 26.4
click at [429, 100] on button at bounding box center [434, 104] width 32 height 32
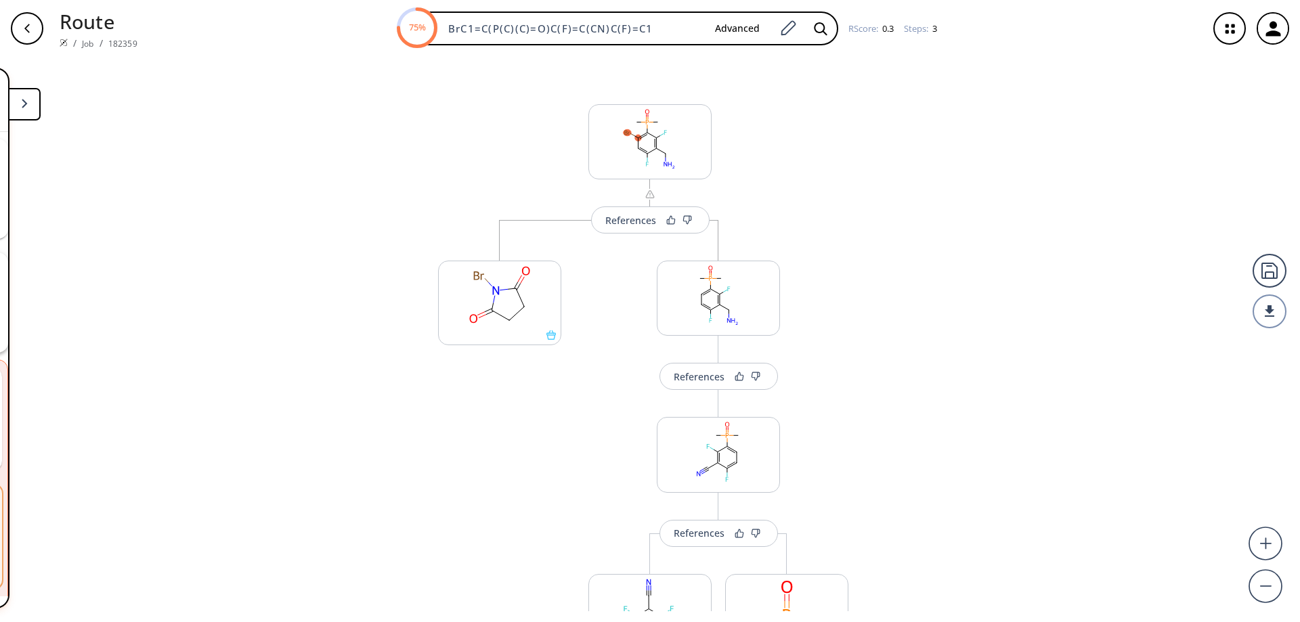
click at [63, 43] on img at bounding box center [64, 43] width 8 height 8
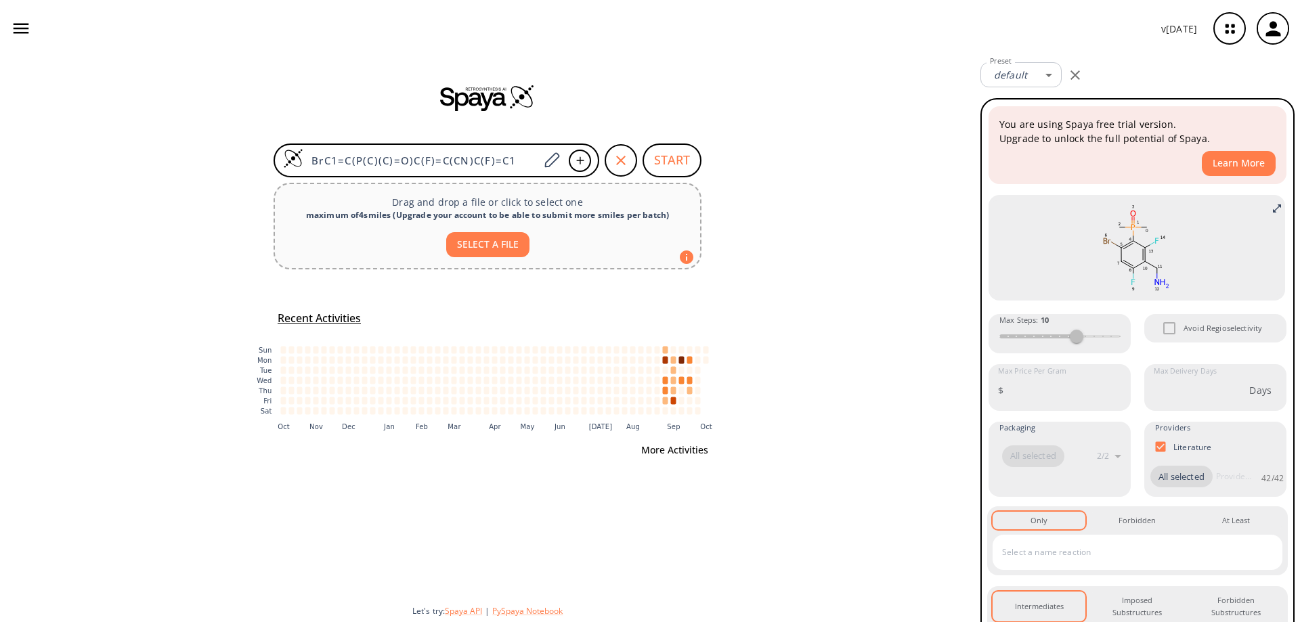
click at [662, 452] on button "More Activities" at bounding box center [675, 450] width 78 height 25
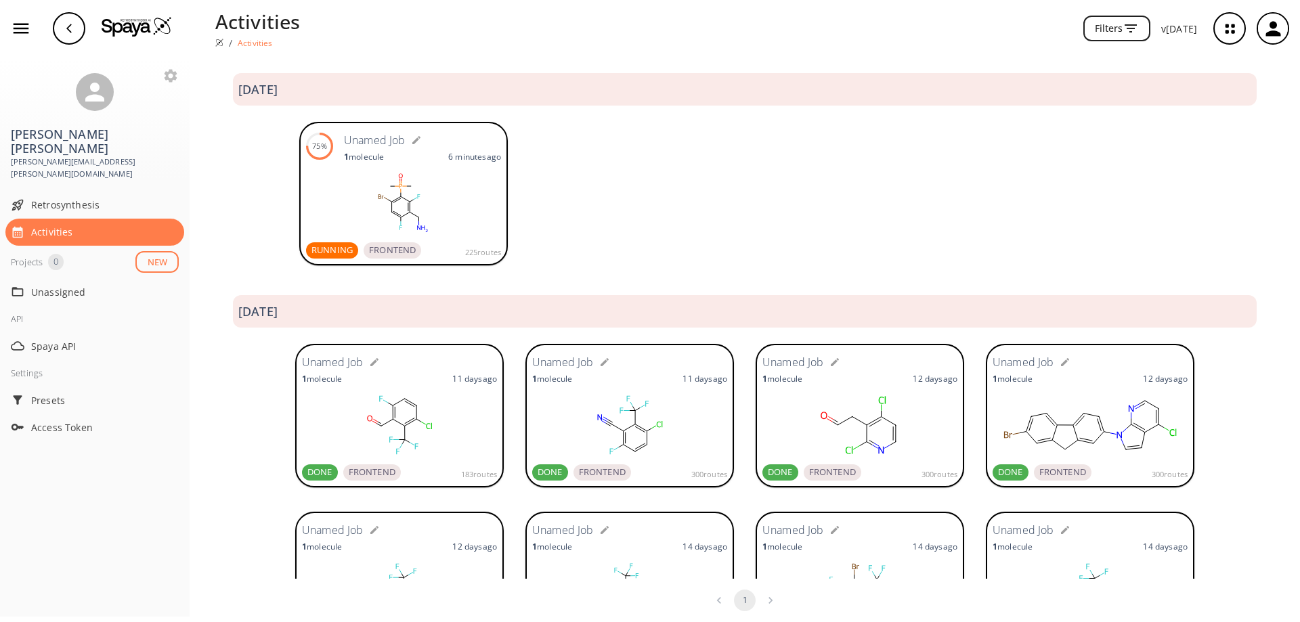
click at [402, 175] on rect at bounding box center [403, 203] width 195 height 68
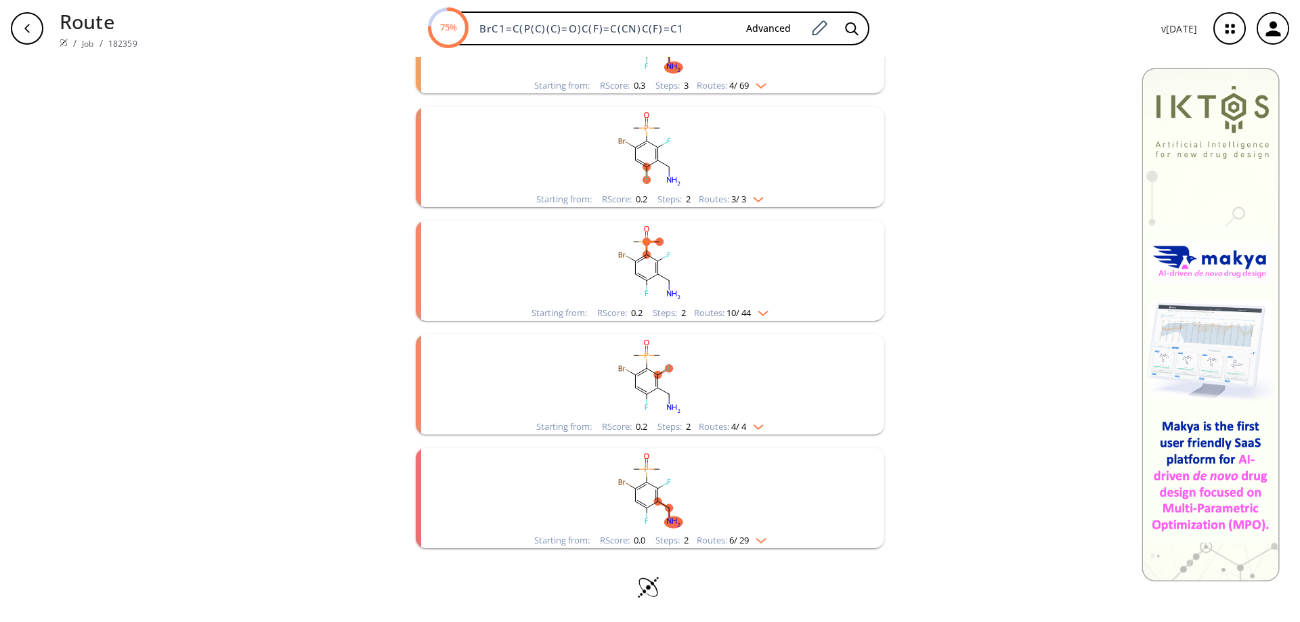
scroll to position [464, 0]
click at [639, 485] on icon "clusters" at bounding box center [641, 486] width 9 height 5
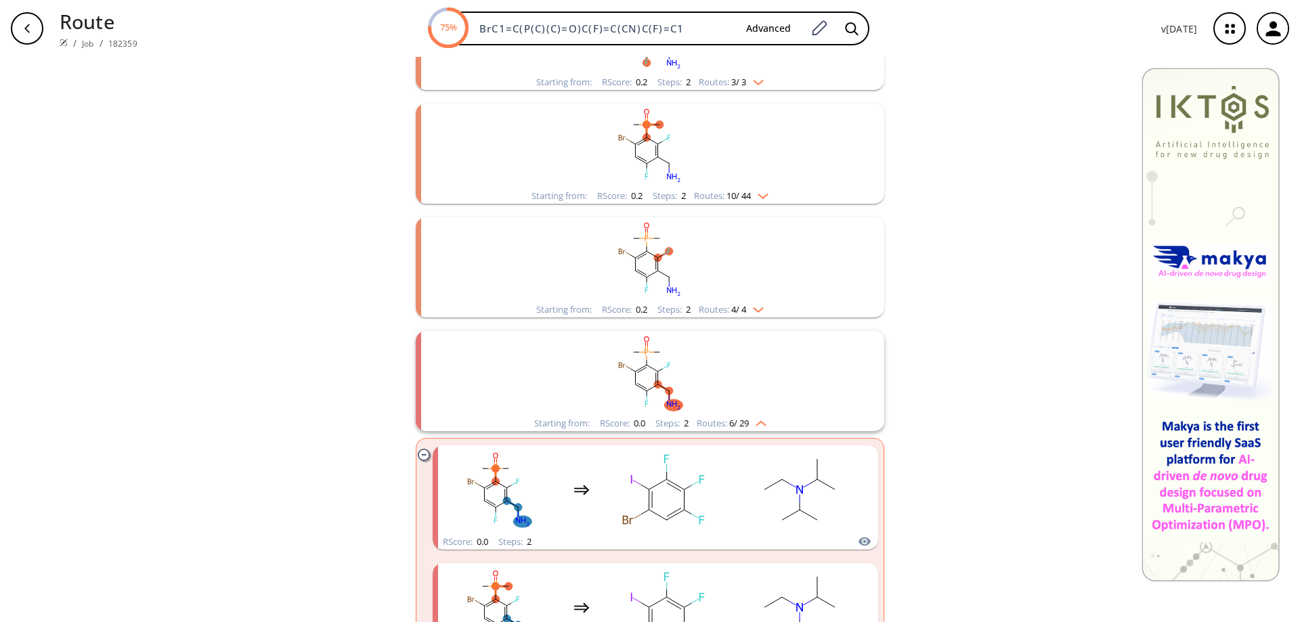
scroll to position [667, 0]
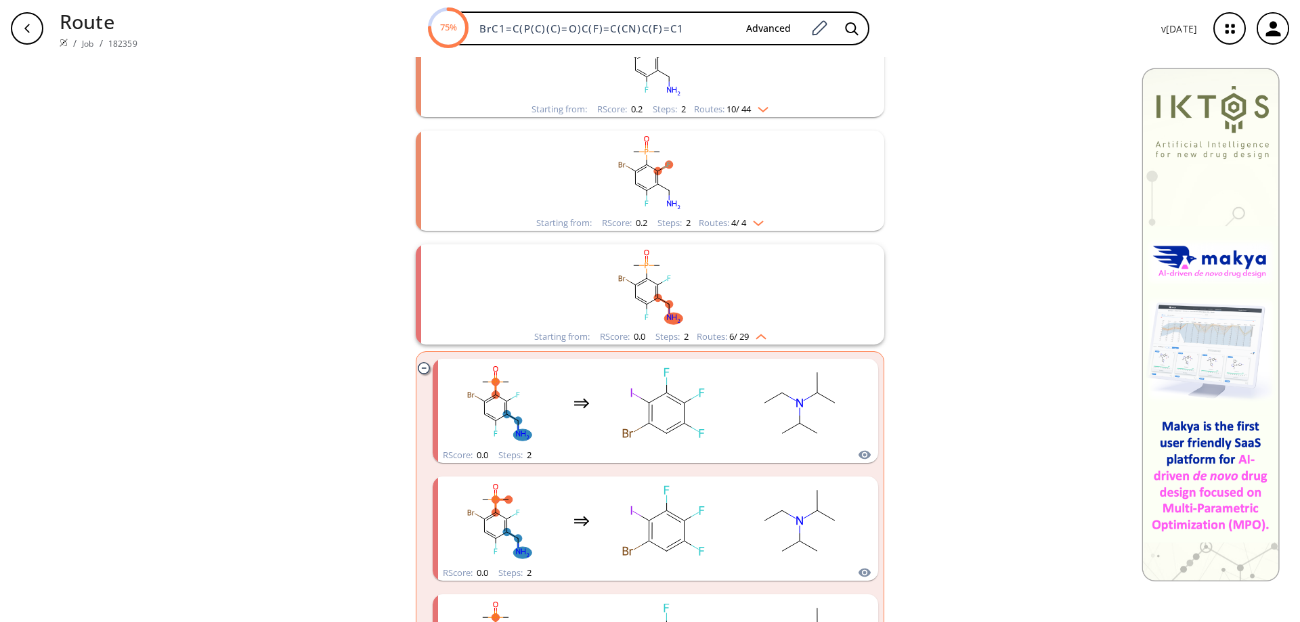
click at [640, 169] on rect "clusters" at bounding box center [650, 173] width 352 height 85
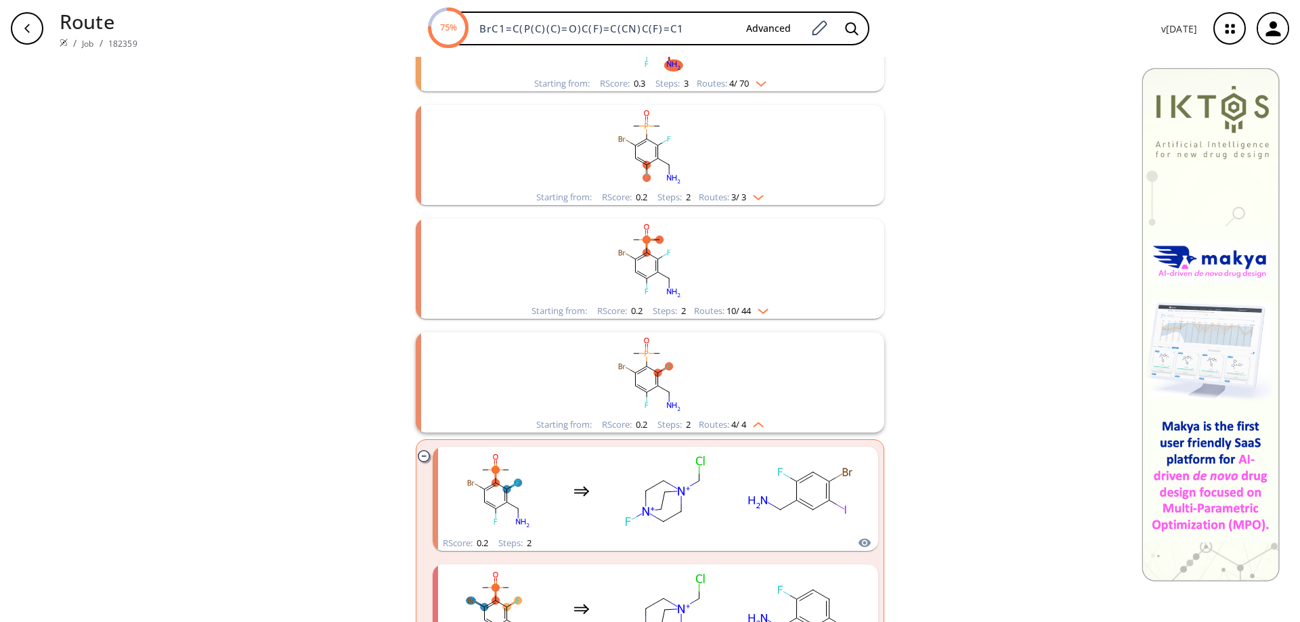
scroll to position [464, 0]
click at [642, 164] on ellipse "clusters" at bounding box center [645, 165] width 7 height 7
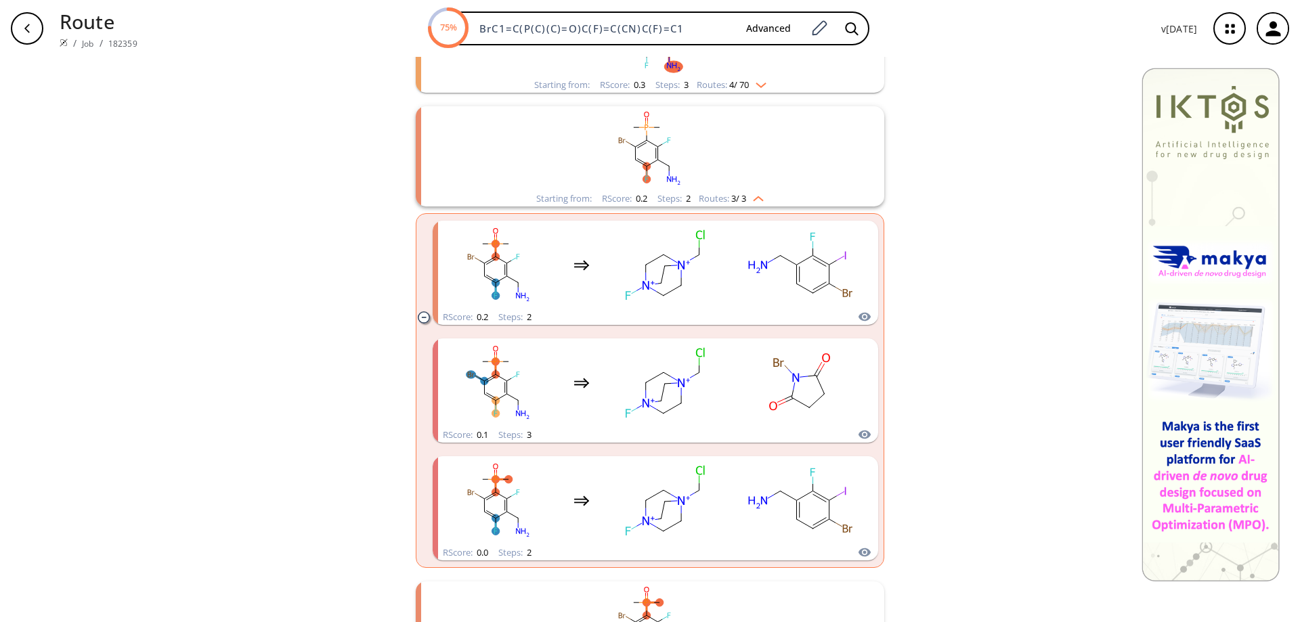
scroll to position [193, 0]
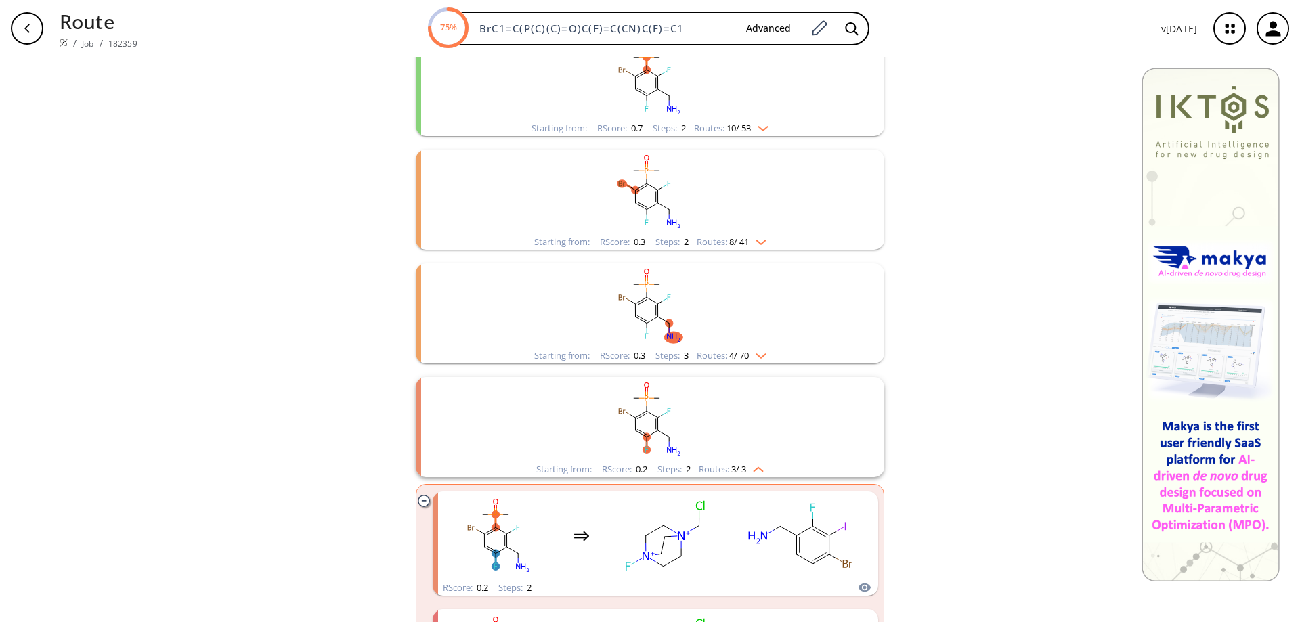
click at [636, 285] on rect "clusters" at bounding box center [650, 305] width 352 height 85
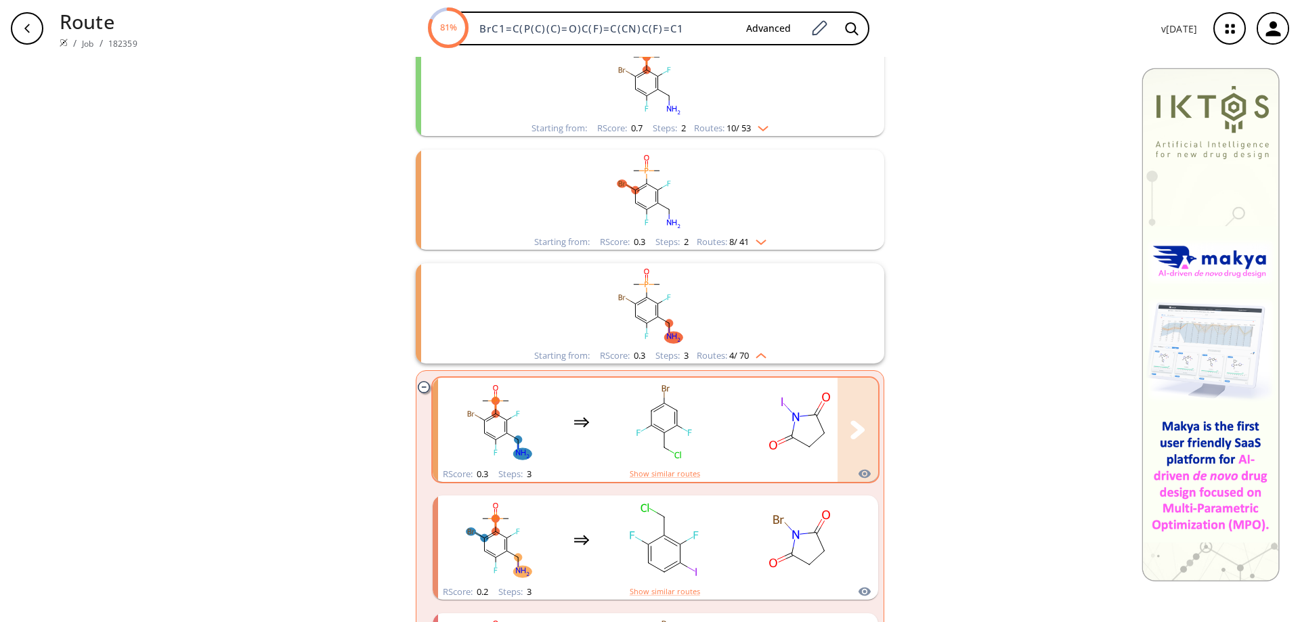
click at [662, 427] on rect "clusters" at bounding box center [664, 422] width 122 height 85
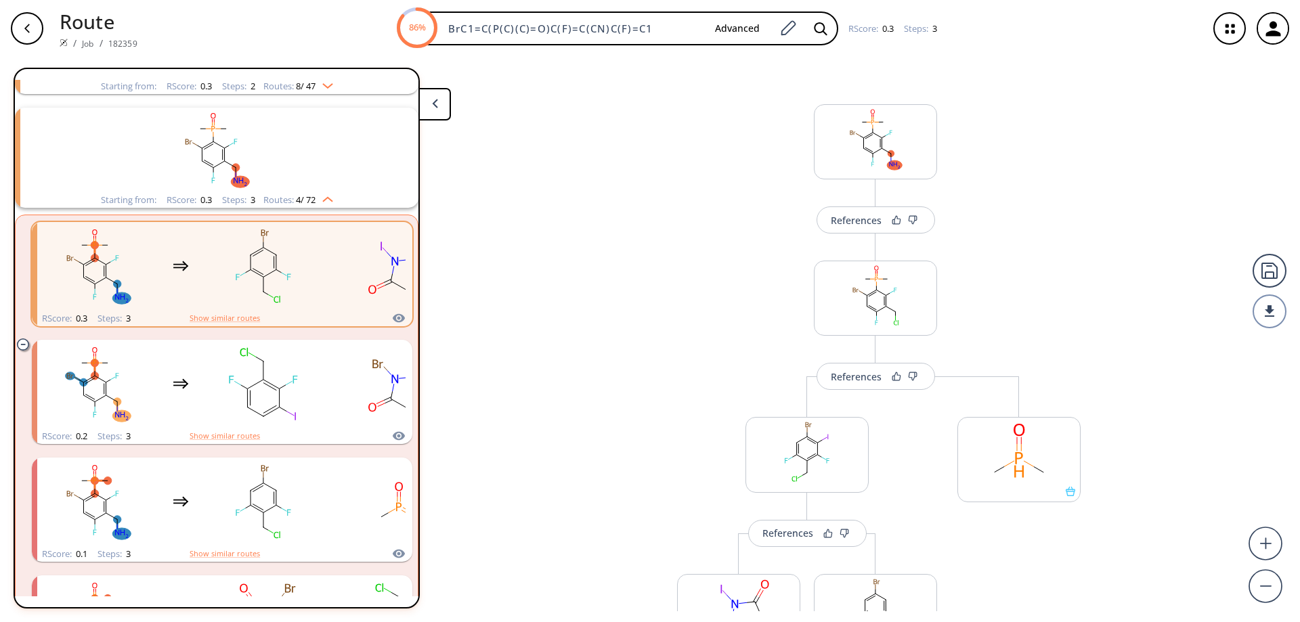
scroll to position [372, 0]
